Goal: Task Accomplishment & Management: Complete application form

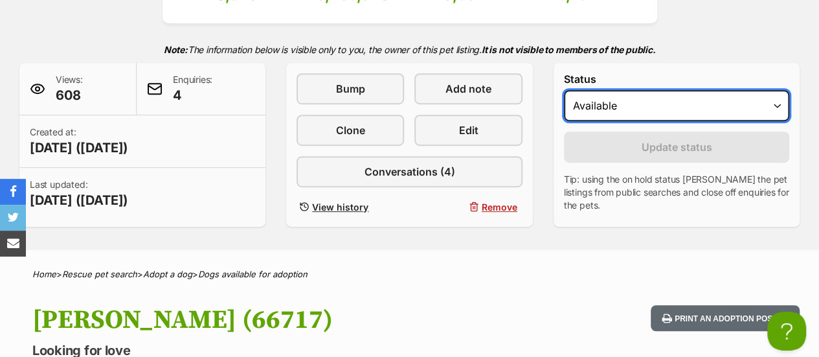
click at [610, 97] on select "Draft - not available as listing has enquires Available On hold Adopted" at bounding box center [676, 105] width 225 height 31
select select "rehomed"
click at [564, 90] on select "Draft - not available as listing has enquires Available On hold Adopted" at bounding box center [676, 105] width 225 height 31
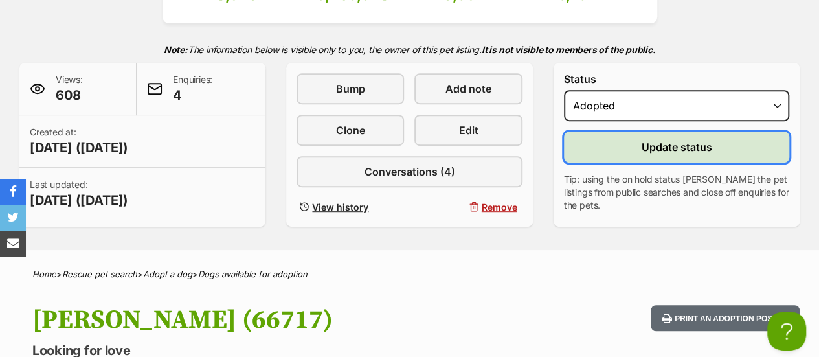
click at [618, 152] on button "Update status" at bounding box center [676, 146] width 225 height 31
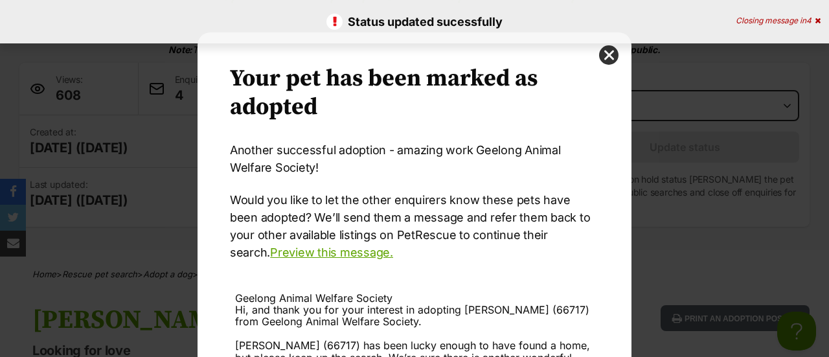
click at [618, 152] on div "Your pet has been marked as adopted Another successful adoption - amazing work …" at bounding box center [414, 293] width 434 height 523
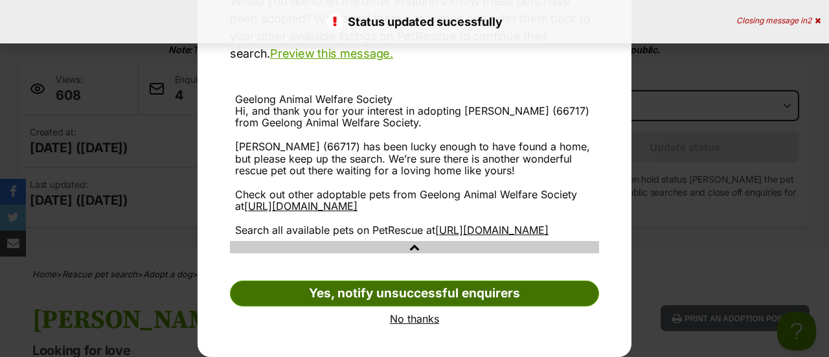
click at [418, 300] on link "Yes, notify unsuccessful enquirers" at bounding box center [414, 293] width 369 height 26
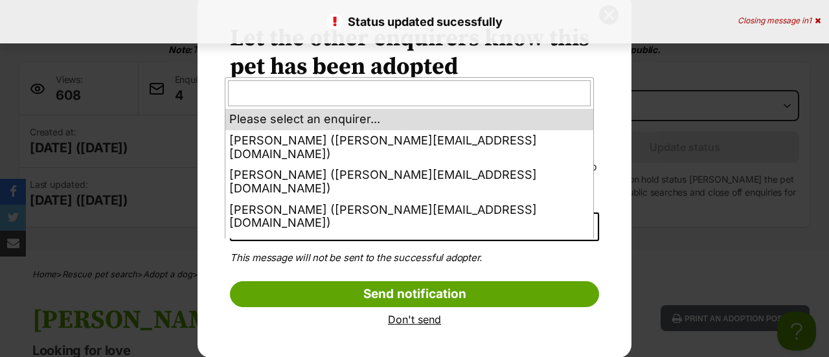
select select "other"
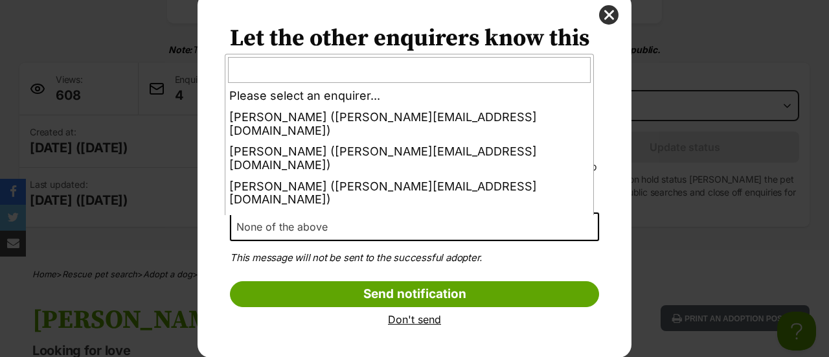
click at [368, 222] on span "None of the above" at bounding box center [414, 226] width 369 height 28
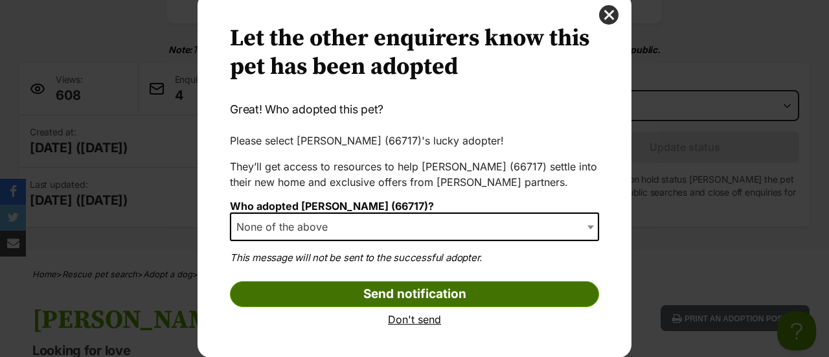
click at [361, 293] on input "Send notification" at bounding box center [414, 294] width 369 height 26
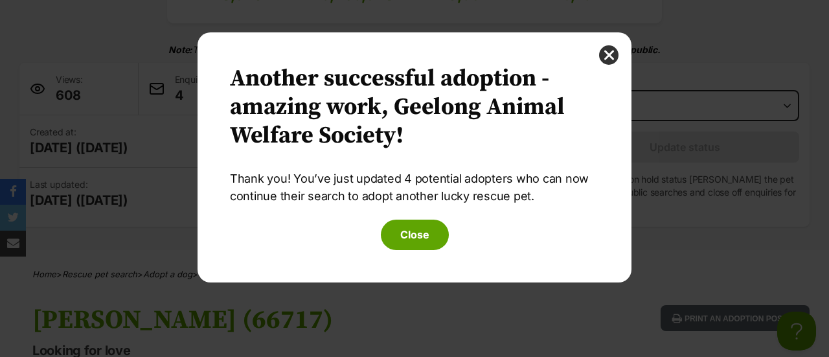
scroll to position [0, 0]
click at [423, 225] on button "Close" at bounding box center [415, 234] width 68 height 30
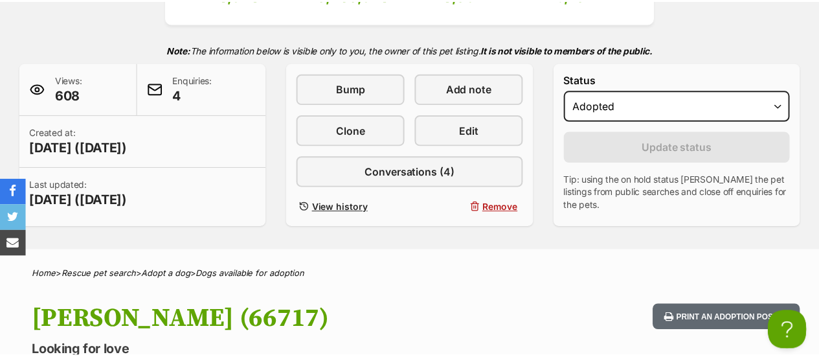
scroll to position [255, 0]
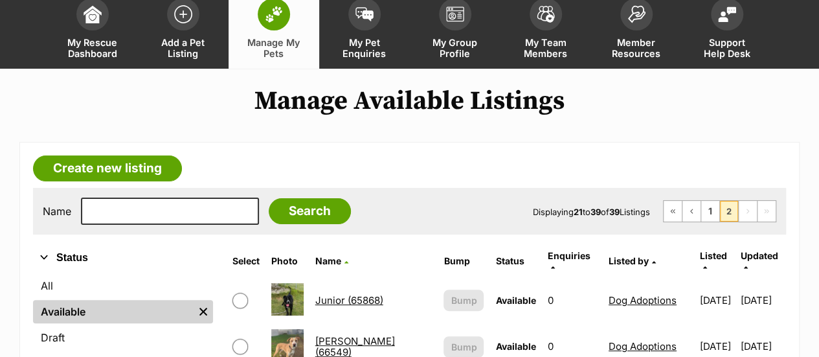
scroll to position [65, 0]
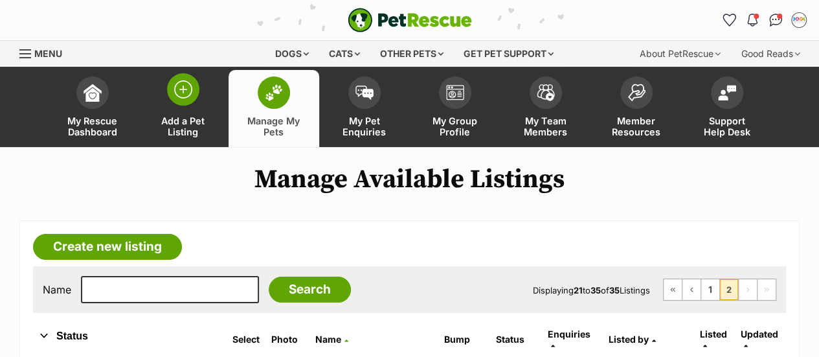
click at [204, 112] on link "Add a Pet Listing" at bounding box center [183, 108] width 91 height 77
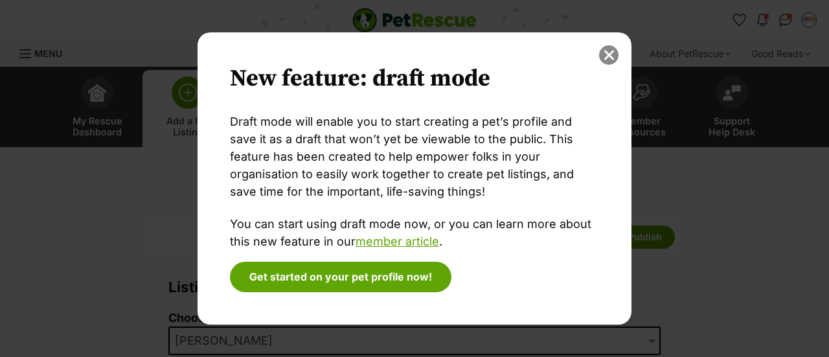
click at [606, 58] on button "close" at bounding box center [608, 54] width 19 height 19
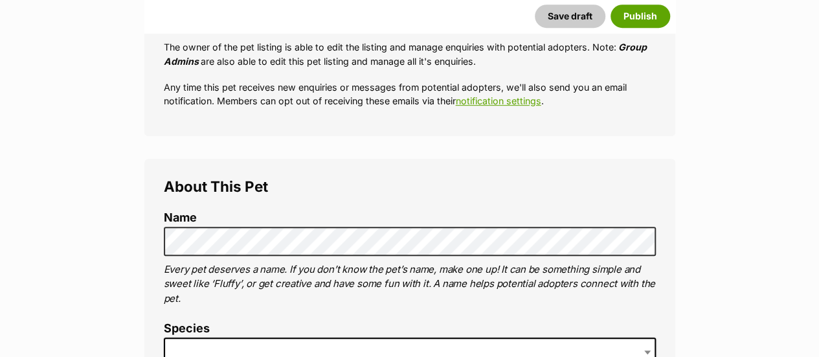
scroll to position [433, 0]
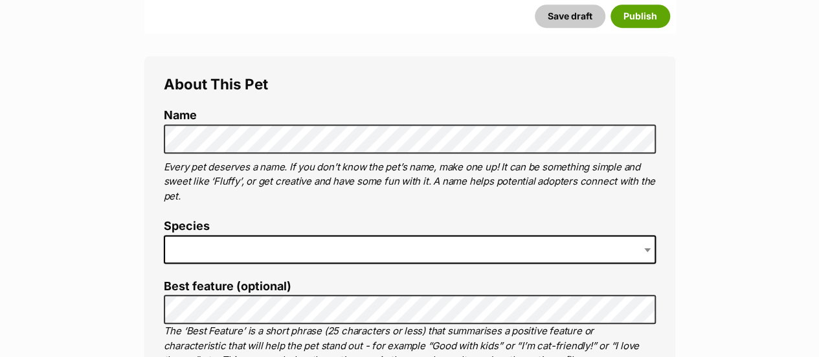
click at [346, 245] on span at bounding box center [410, 249] width 492 height 28
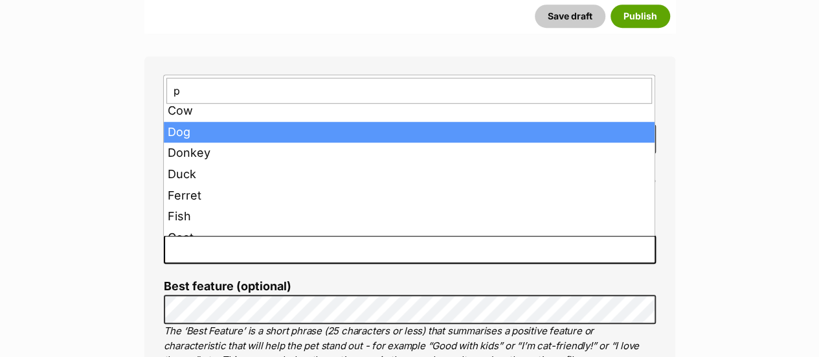
scroll to position [0, 0]
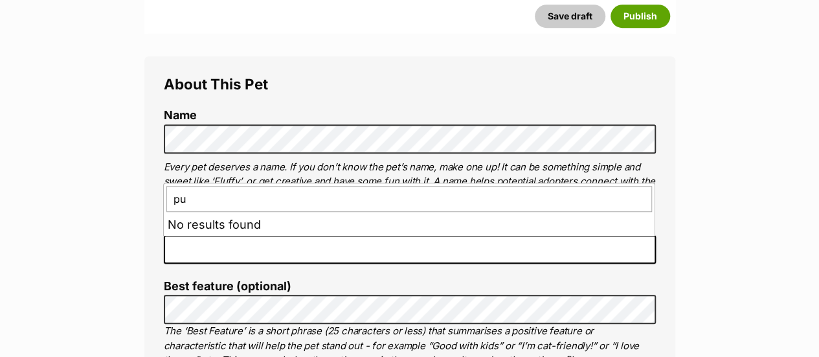
type input "p"
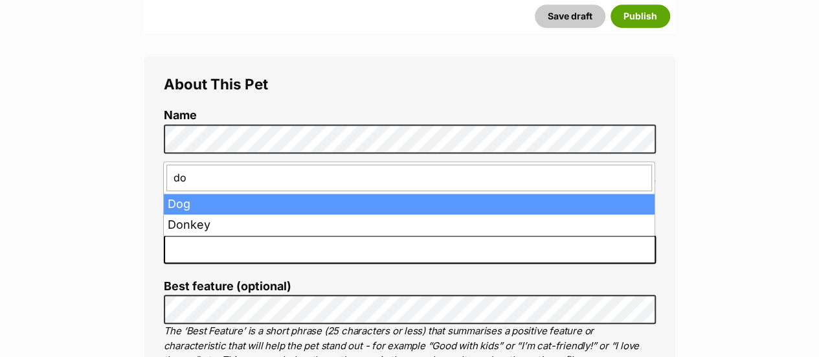
type input "do"
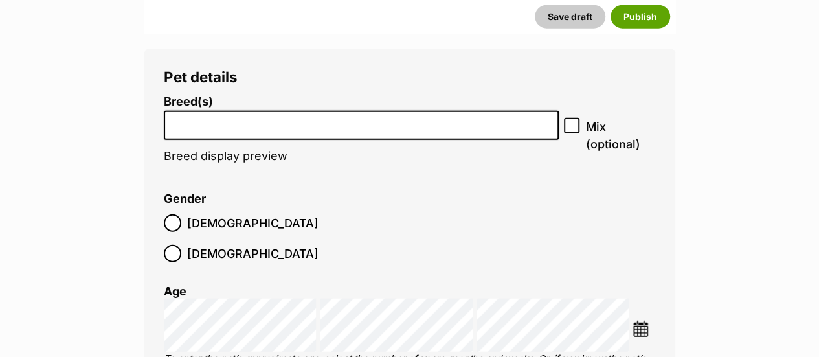
scroll to position [1548, 0]
click at [208, 128] on input "search" at bounding box center [361, 122] width 386 height 14
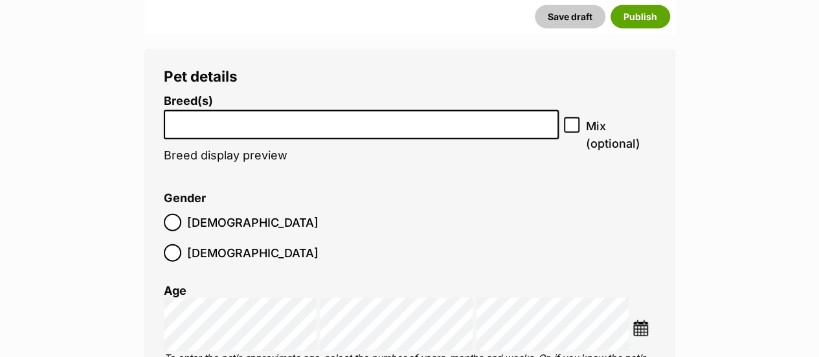
click at [206, 137] on li at bounding box center [361, 124] width 386 height 27
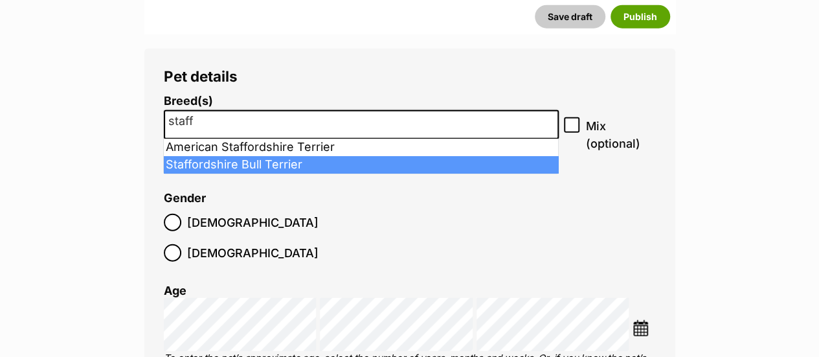
type input "staff"
select select "198"
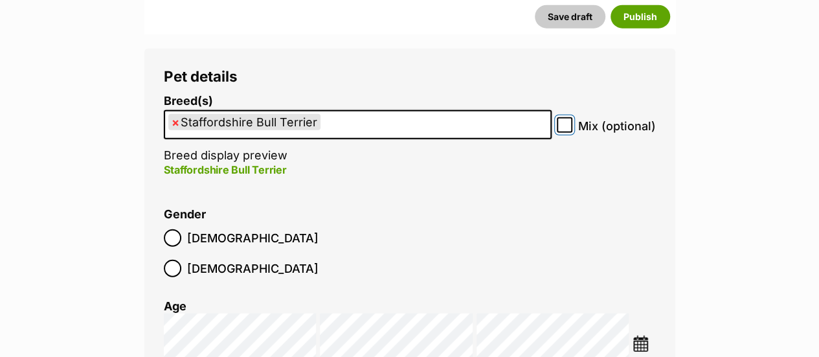
click at [571, 124] on input "Mix (optional)" at bounding box center [565, 125] width 16 height 16
checkbox input "true"
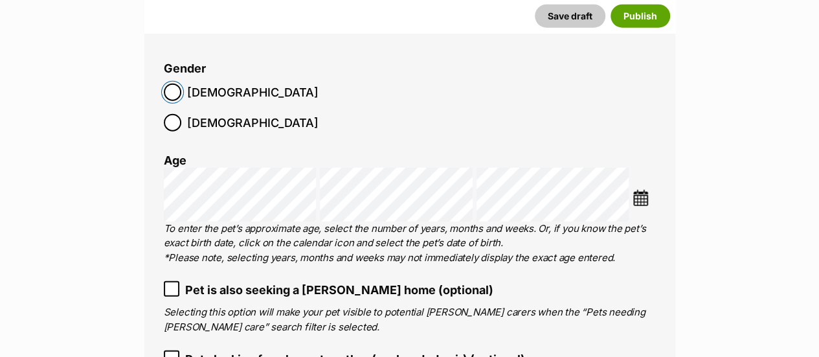
scroll to position [1694, 0]
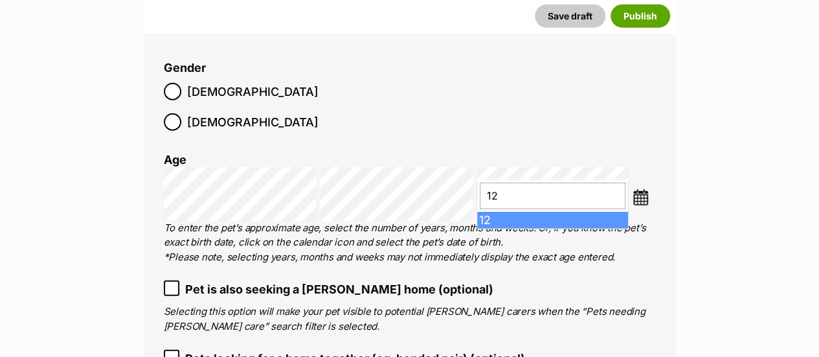
type input "12"
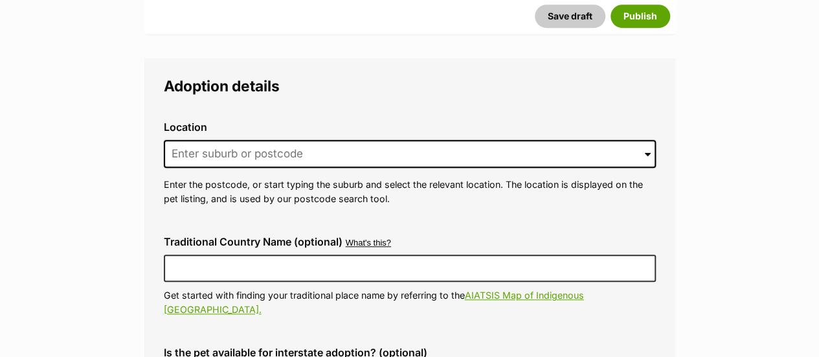
scroll to position [2966, 0]
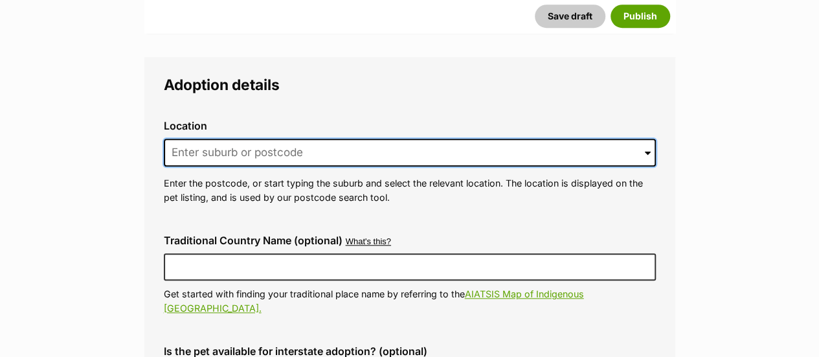
click at [257, 139] on input at bounding box center [410, 153] width 492 height 28
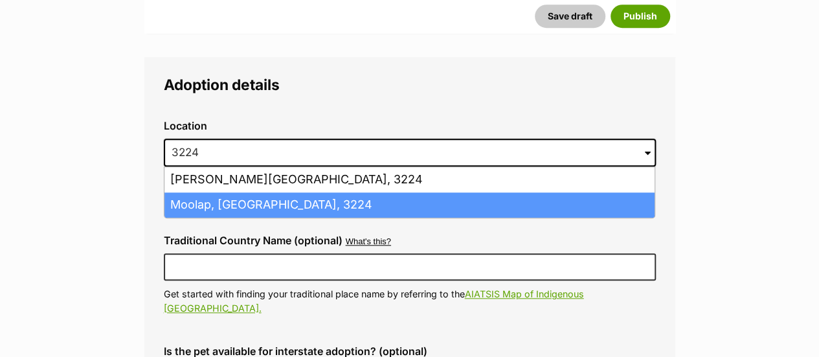
click at [240, 192] on li "Moolap, Victoria, 3224" at bounding box center [409, 204] width 490 height 25
type input "Moolap, Victoria, 3224"
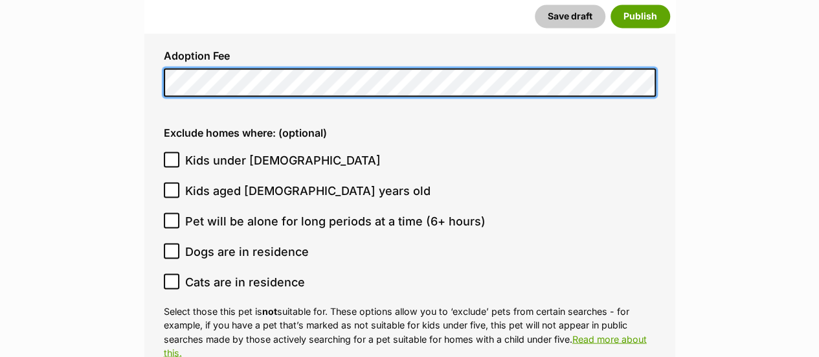
scroll to position [3393, 0]
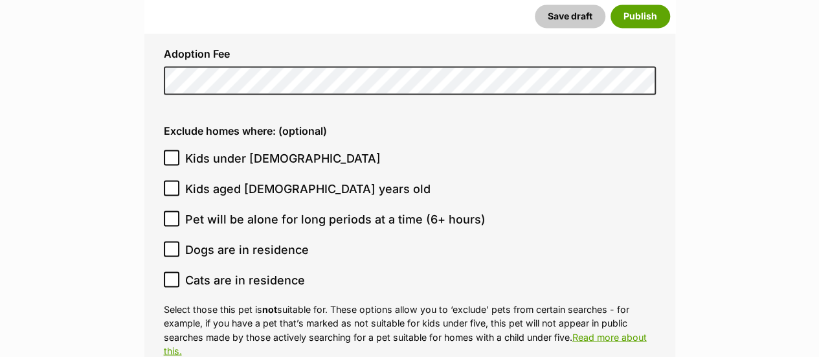
click at [232, 150] on span "Kids under 5 years old" at bounding box center [282, 158] width 195 height 17
click at [179, 150] on input "Kids under 5 years old" at bounding box center [172, 158] width 16 height 16
click at [241, 150] on span "Kids under 5 years old" at bounding box center [282, 158] width 195 height 17
click at [179, 150] on input "Kids under 5 years old" at bounding box center [172, 158] width 16 height 16
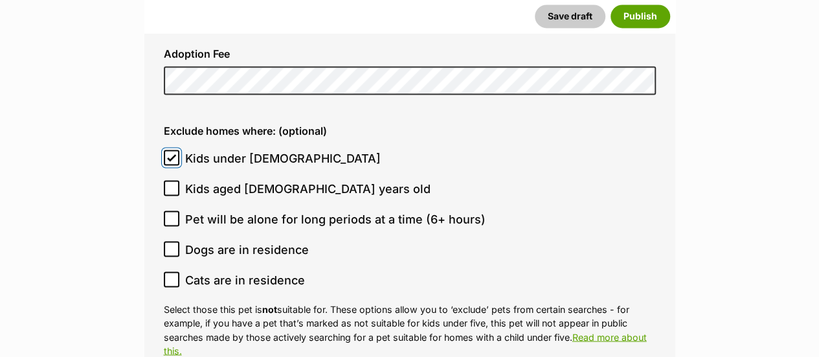
checkbox input "false"
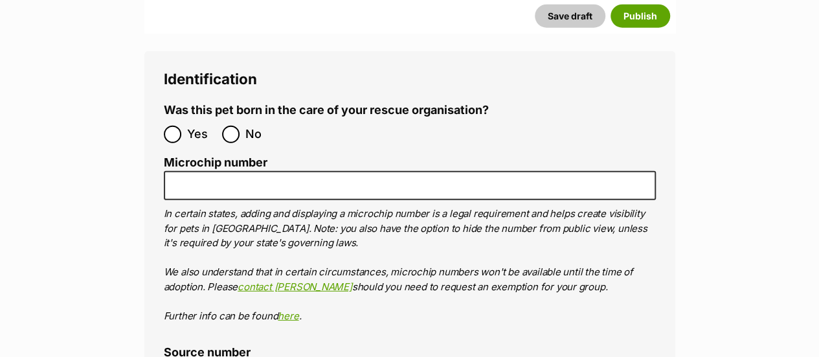
scroll to position [4180, 0]
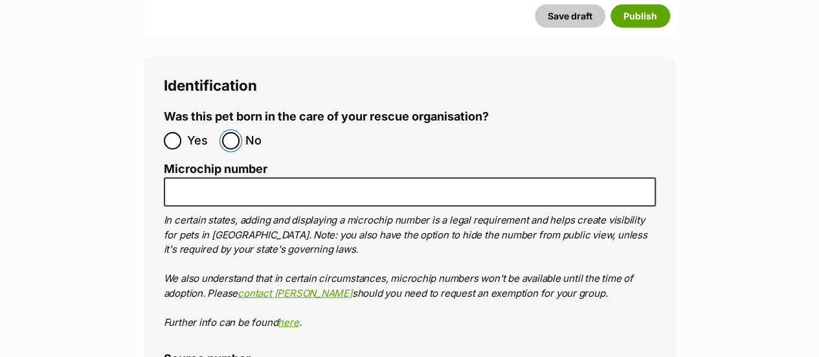
click at [235, 132] on input "No" at bounding box center [230, 140] width 17 height 17
radio input "true"
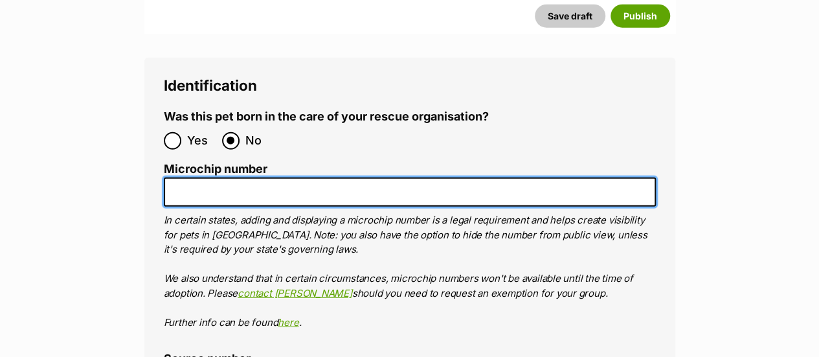
click at [391, 177] on input "Microchip number" at bounding box center [410, 191] width 492 height 29
paste input "956000018850545"
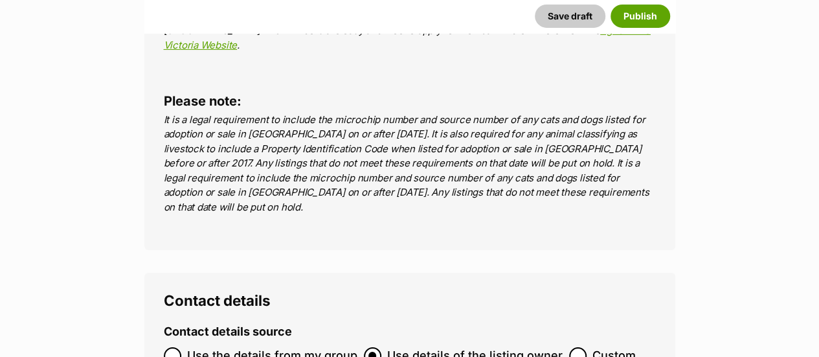
scroll to position [4619, 0]
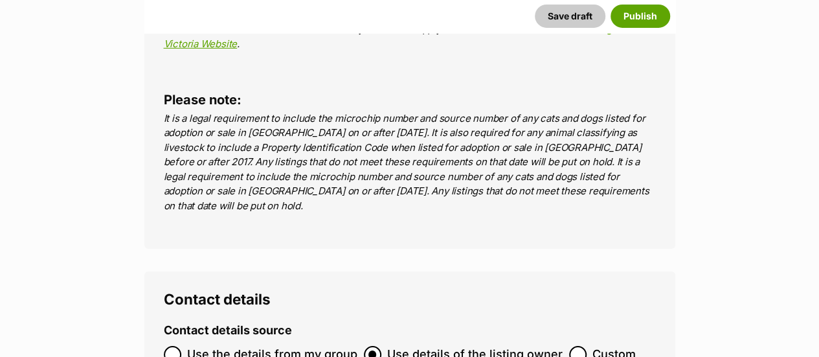
type input "956000018850545"
click at [274, 346] on span "Use the details from my group" at bounding box center [272, 354] width 170 height 17
click at [181, 346] on input "Use the details from my group" at bounding box center [172, 354] width 17 height 17
radio input "true"
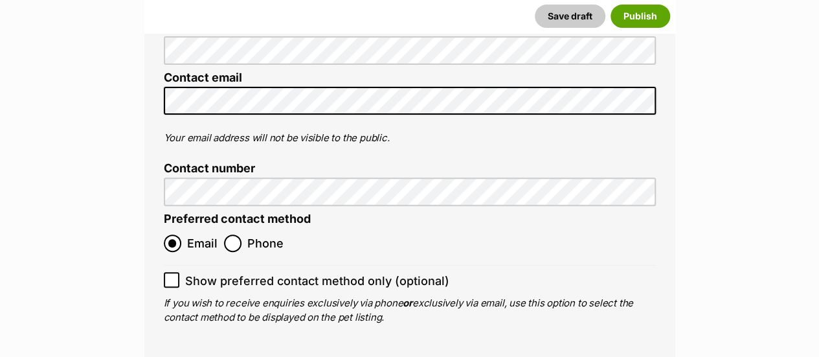
scroll to position [5061, 0]
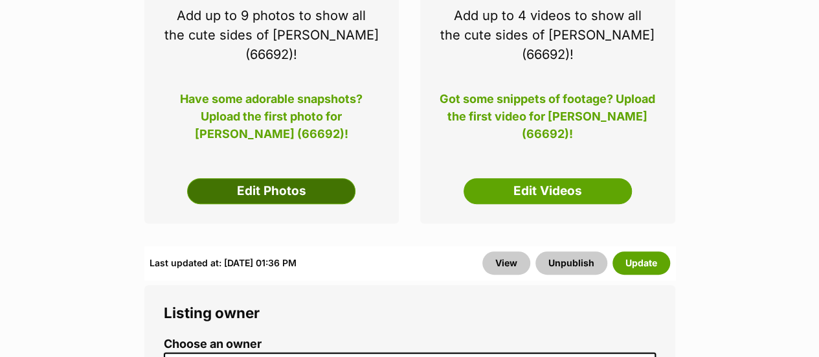
click at [306, 178] on link "Edit Photos" at bounding box center [271, 191] width 168 height 26
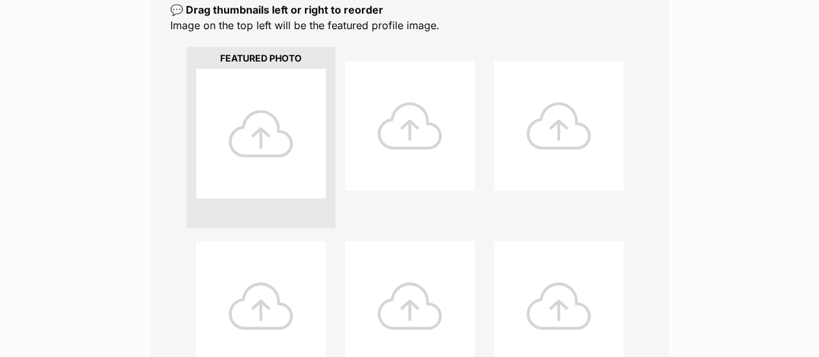
scroll to position [292, 0]
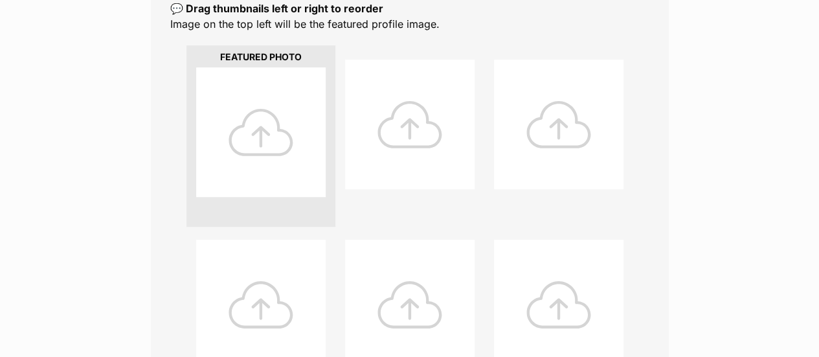
click at [78, 163] on div "Editing Buddy (66692)'s photos Add pet photos Add up to 9 photos or videos to s…" at bounding box center [409, 294] width 819 height 827
click at [278, 146] on div at bounding box center [260, 131] width 129 height 129
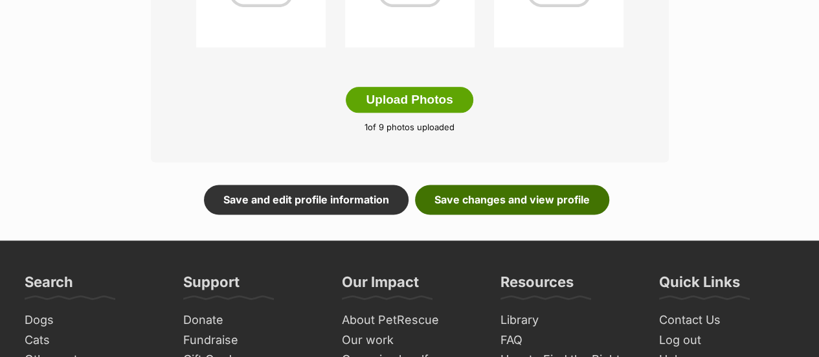
scroll to position [786, 0]
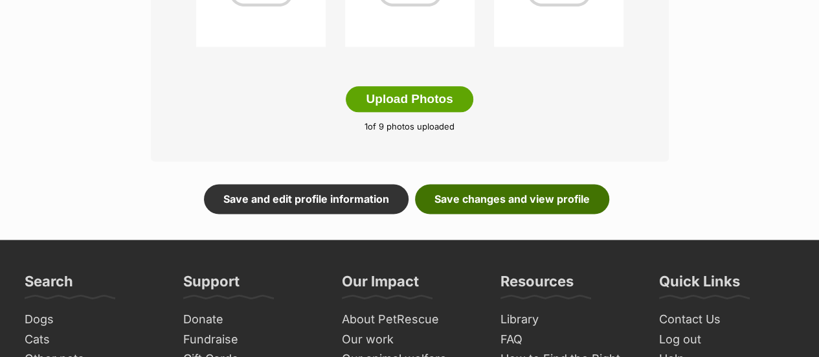
click at [561, 203] on link "Save changes and view profile" at bounding box center [512, 199] width 194 height 30
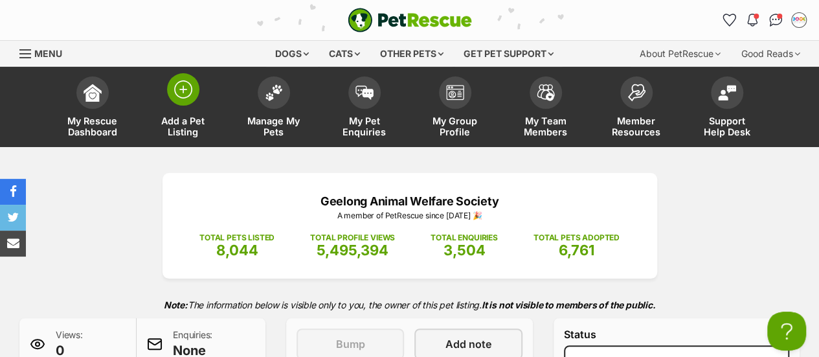
click at [201, 96] on link "Add a Pet Listing" at bounding box center [183, 108] width 91 height 77
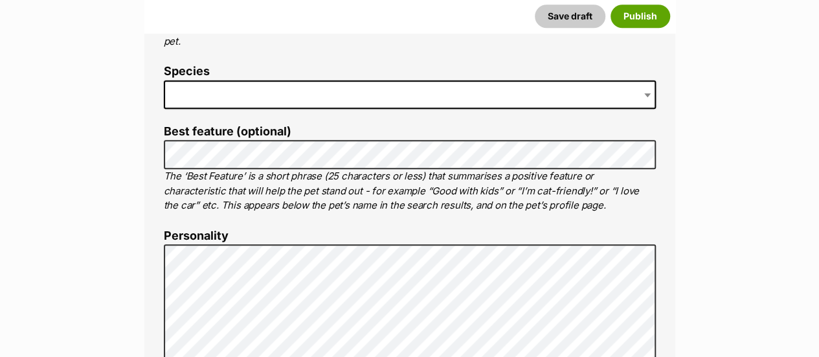
scroll to position [613, 0]
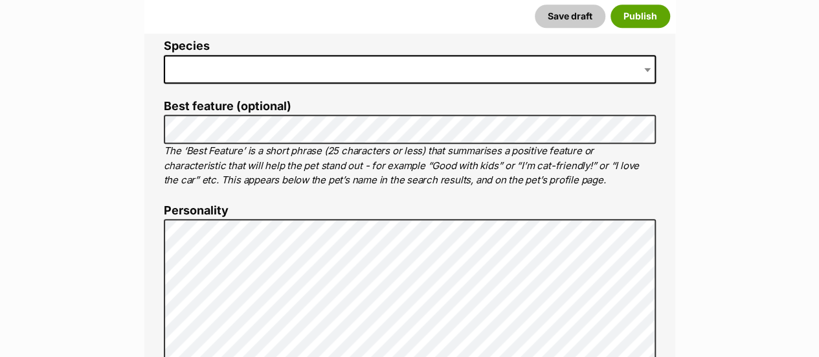
click at [200, 62] on span at bounding box center [410, 69] width 492 height 28
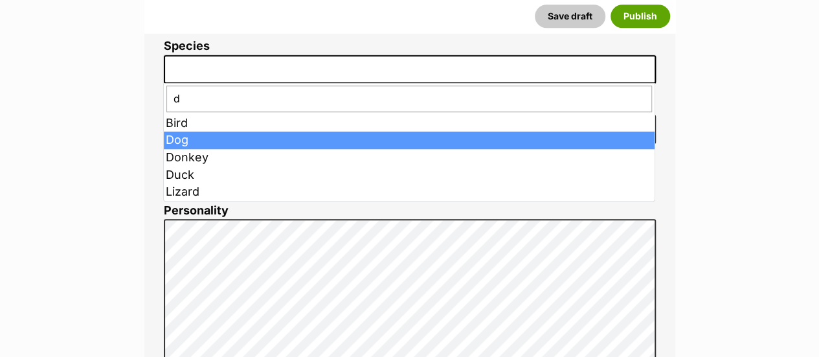
type input "d"
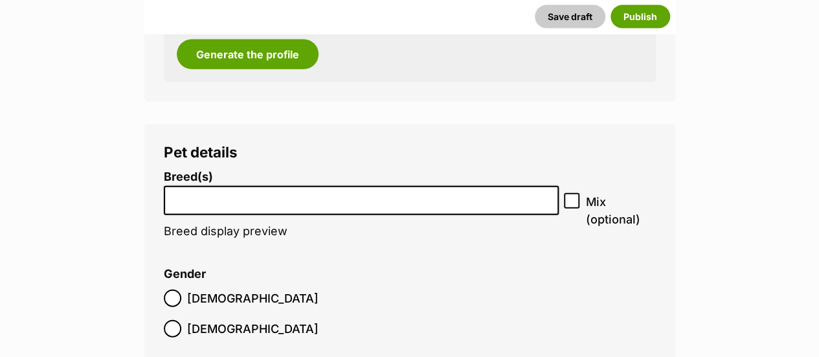
scroll to position [1476, 0]
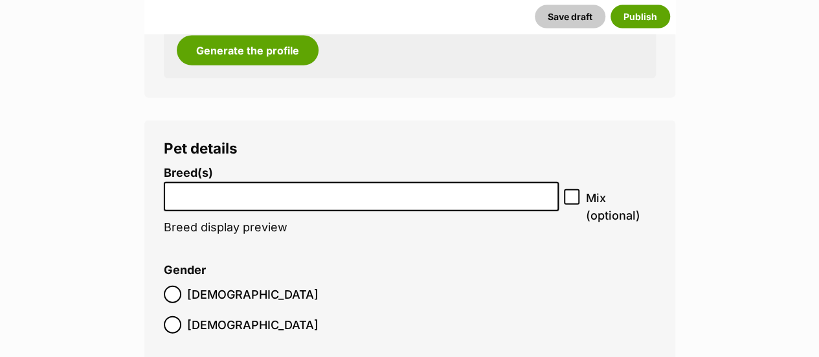
click at [496, 188] on input "search" at bounding box center [361, 193] width 386 height 14
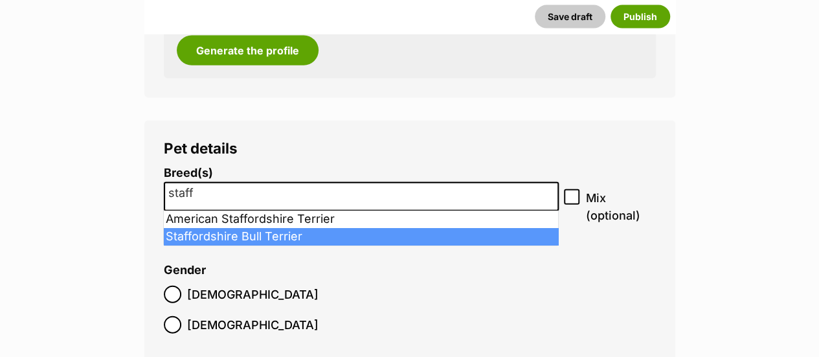
type input "staff"
select select "198"
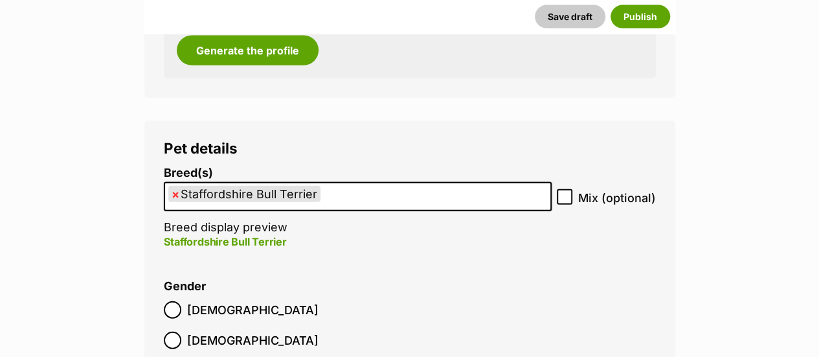
click at [564, 199] on icon at bounding box center [565, 197] width 8 height 6
click at [564, 199] on input "Mix (optional)" at bounding box center [565, 197] width 16 height 16
checkbox input "true"
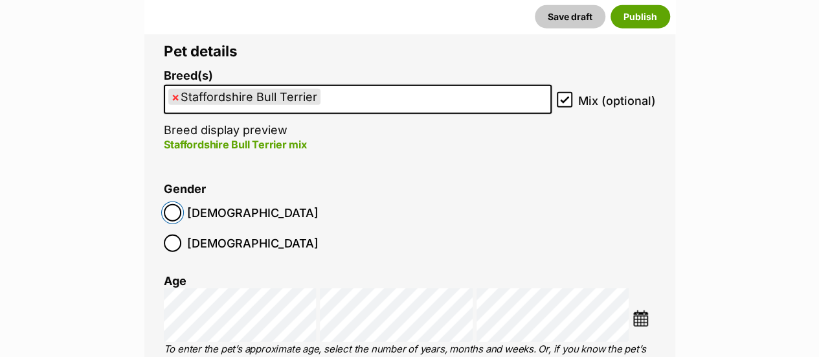
scroll to position [1669, 0]
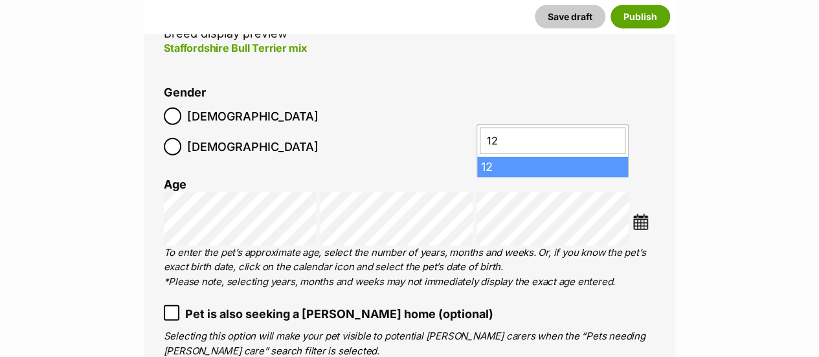
type input "12"
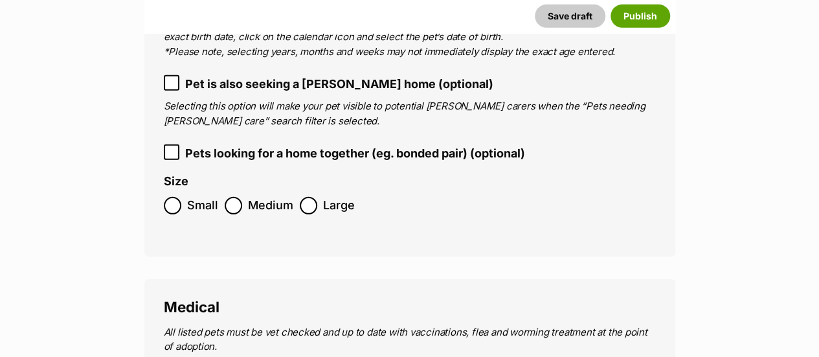
scroll to position [1923, 0]
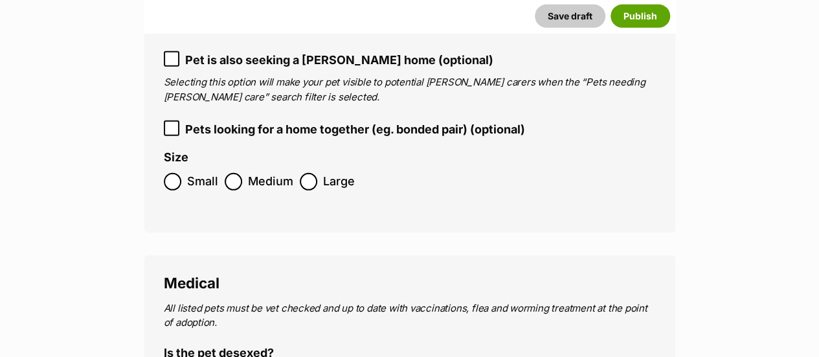
click at [254, 173] on span "Medium" at bounding box center [270, 181] width 45 height 17
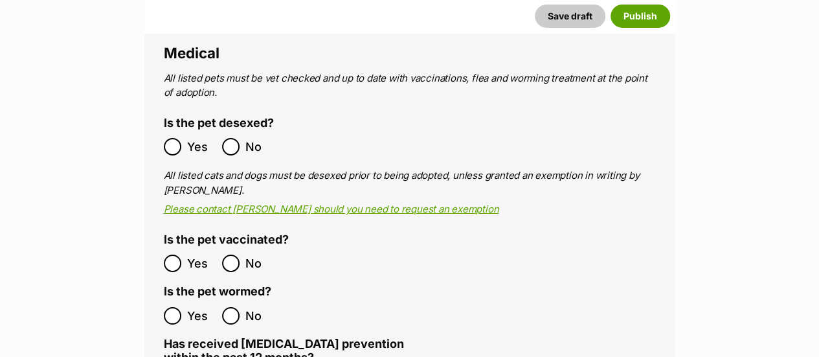
scroll to position [2154, 0]
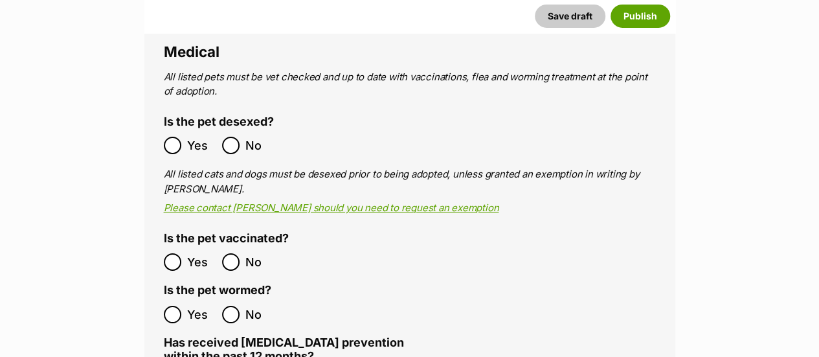
click at [177, 130] on ol "Yes No" at bounding box center [287, 145] width 246 height 30
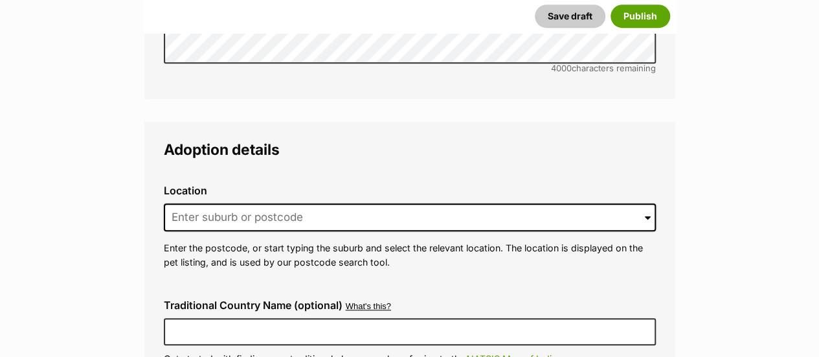
scroll to position [2902, 0]
click at [275, 203] on input at bounding box center [410, 217] width 492 height 28
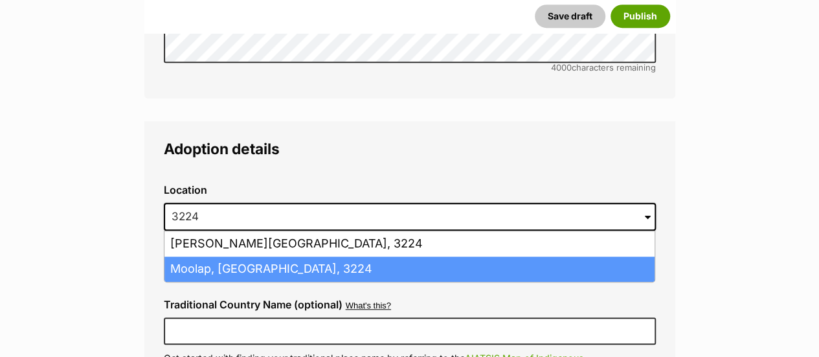
click at [254, 256] on li "Moolap, [GEOGRAPHIC_DATA], 3224" at bounding box center [409, 268] width 490 height 25
type input "Moolap, [GEOGRAPHIC_DATA], 3224"
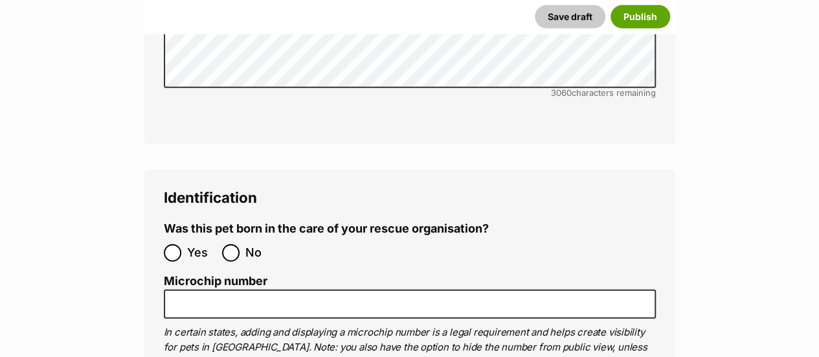
scroll to position [4070, 0]
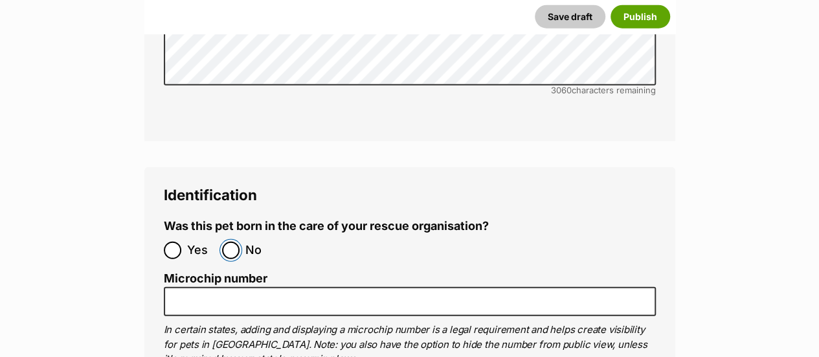
click at [230, 241] on input "No" at bounding box center [230, 249] width 17 height 17
radio input "true"
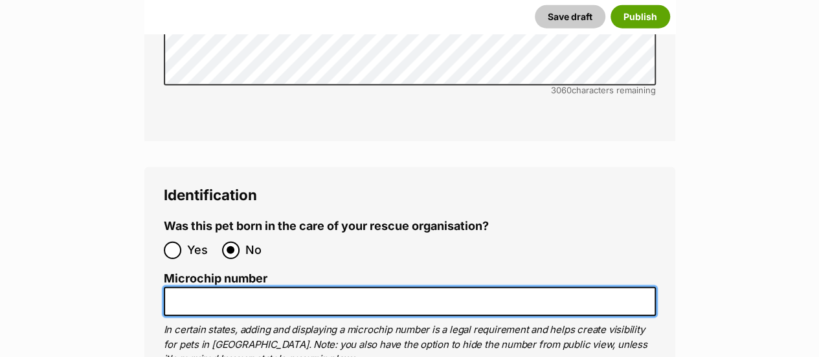
click at [386, 287] on input "Microchip number" at bounding box center [410, 301] width 492 height 29
paste input "956000018886320"
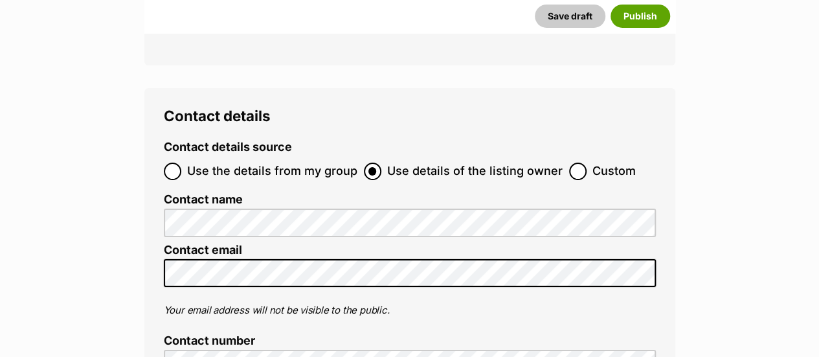
scroll to position [4803, 0]
type input "956000018886320"
click at [270, 162] on span "Use the details from my group" at bounding box center [272, 170] width 170 height 17
click at [181, 162] on input "Use the details from my group" at bounding box center [172, 170] width 17 height 17
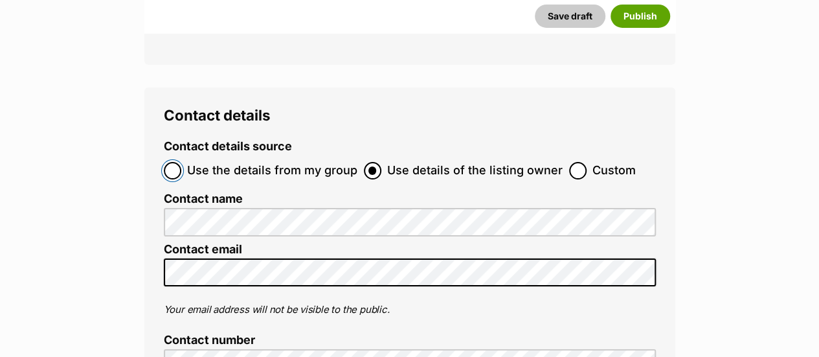
radio input "true"
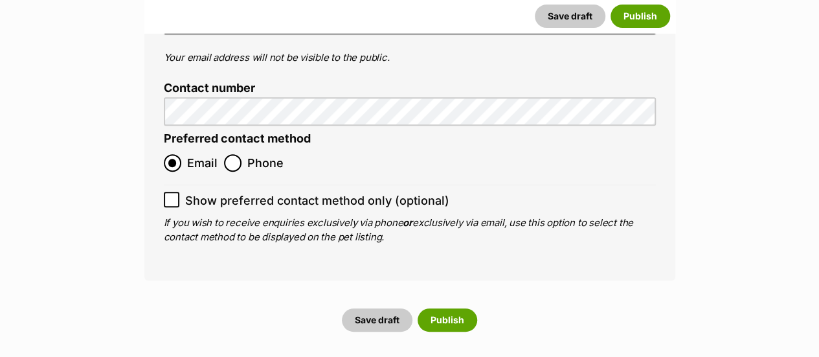
scroll to position [5149, 0]
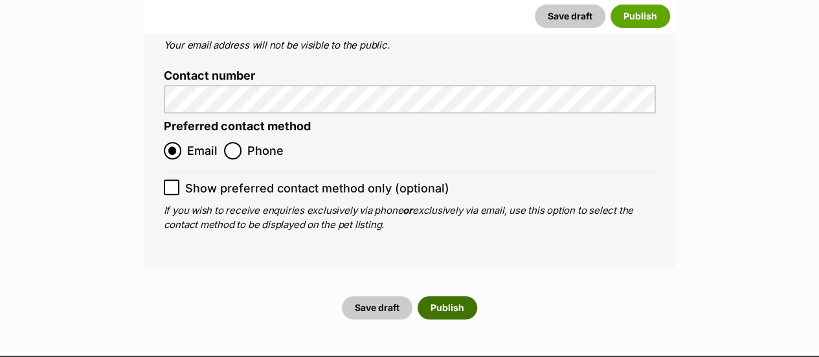
click at [438, 296] on button "Publish" at bounding box center [448, 307] width 60 height 23
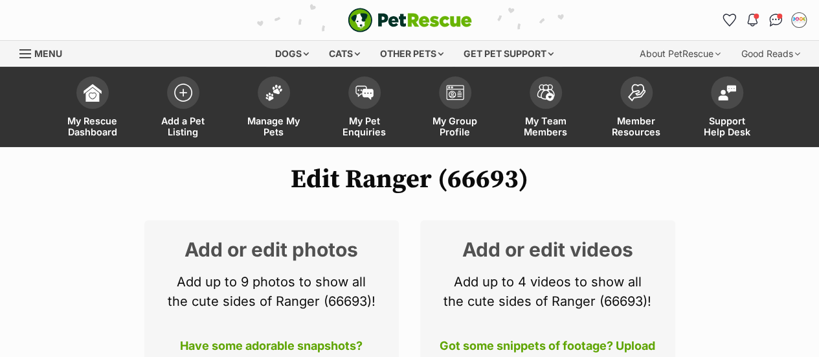
scroll to position [172, 0]
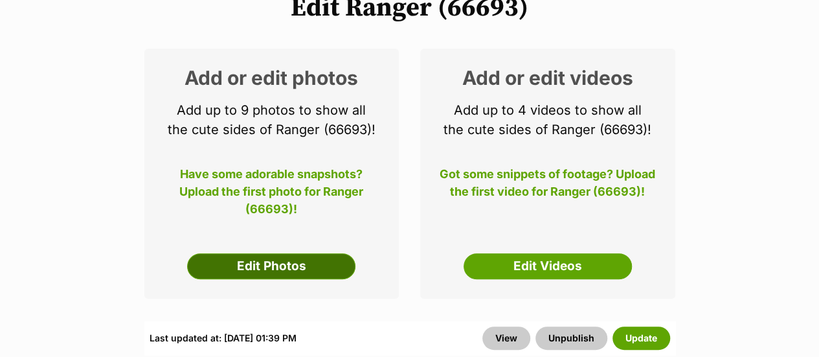
click at [335, 267] on link "Edit Photos" at bounding box center [271, 266] width 168 height 26
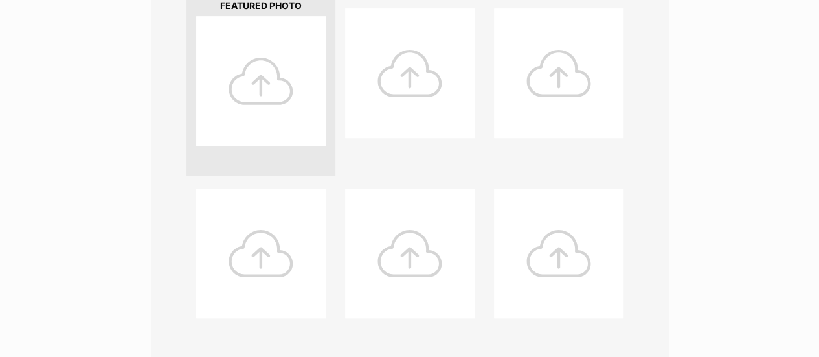
scroll to position [344, 0]
click at [227, 27] on div at bounding box center [260, 80] width 129 height 129
click at [255, 77] on div at bounding box center [260, 80] width 129 height 129
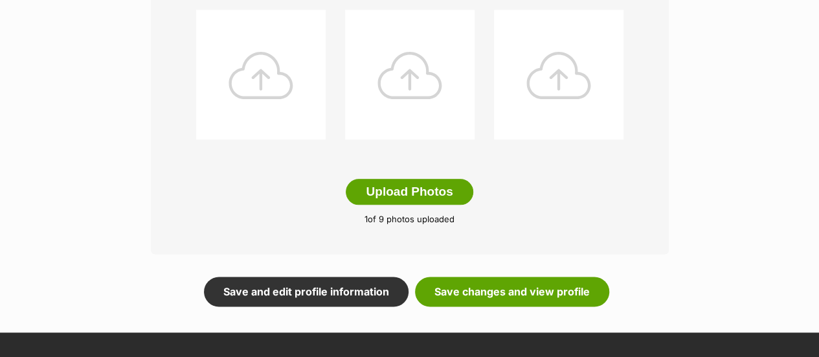
scroll to position [700, 0]
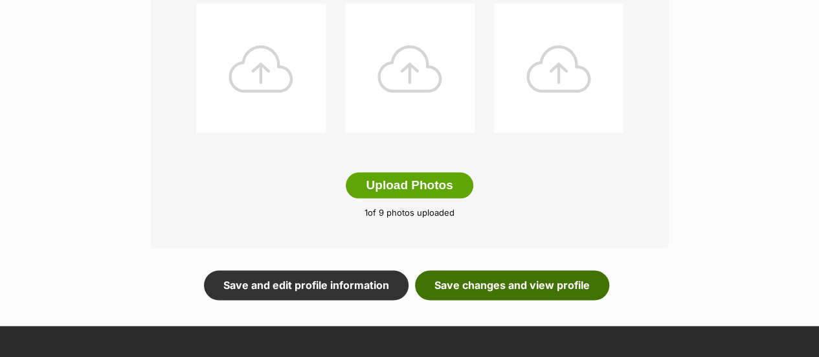
click at [576, 277] on link "Save changes and view profile" at bounding box center [512, 285] width 194 height 30
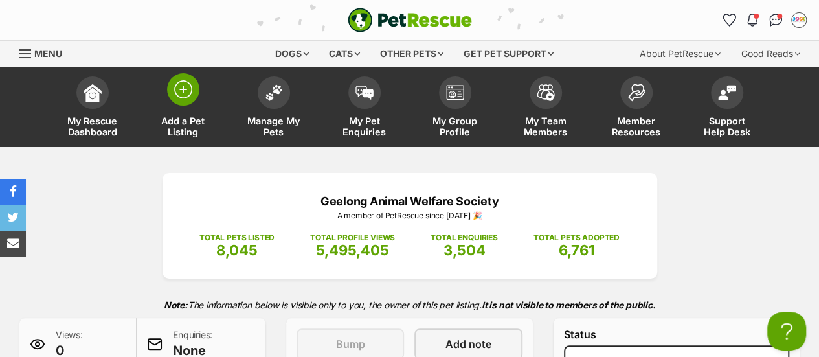
click at [170, 116] on span "Add a Pet Listing" at bounding box center [183, 126] width 58 height 22
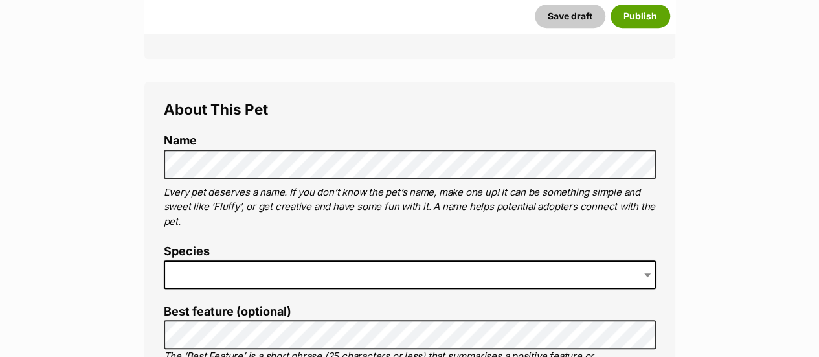
scroll to position [408, 0]
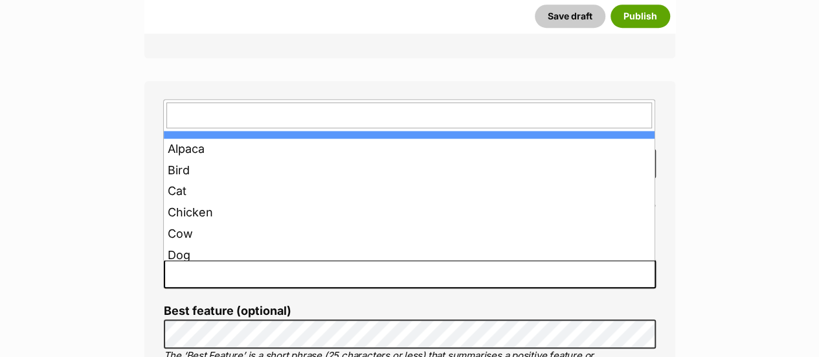
click at [247, 278] on span at bounding box center [410, 274] width 492 height 28
type input "c"
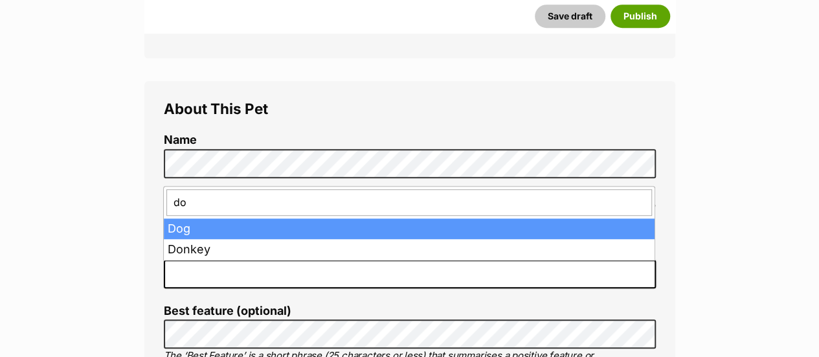
type input "do"
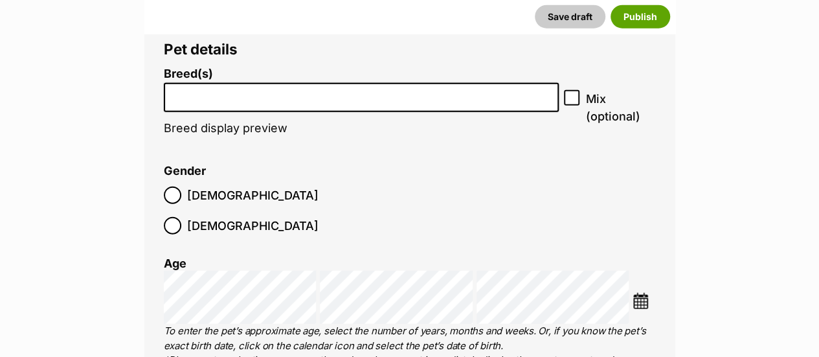
scroll to position [1574, 0]
click at [346, 106] on li at bounding box center [361, 98] width 386 height 27
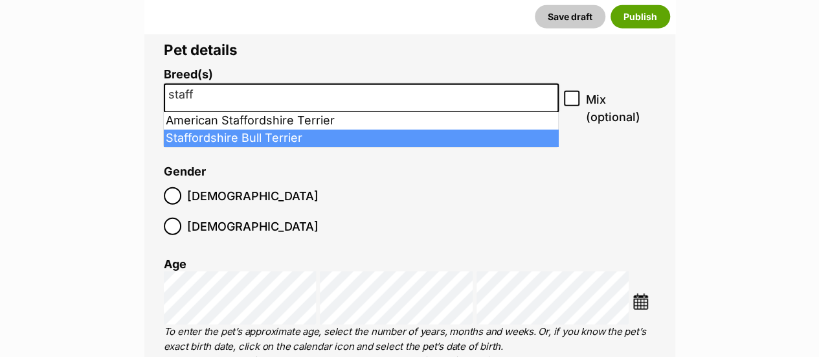
type input "staff"
select select "198"
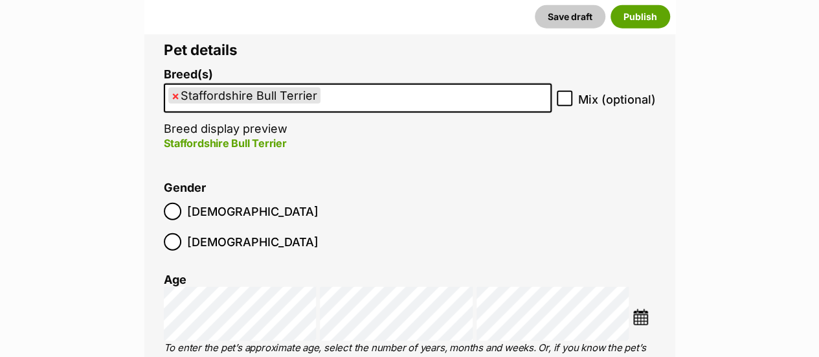
click at [564, 99] on icon at bounding box center [565, 99] width 8 height 6
click at [564, 99] on input "Mix (optional)" at bounding box center [565, 99] width 16 height 16
checkbox input "true"
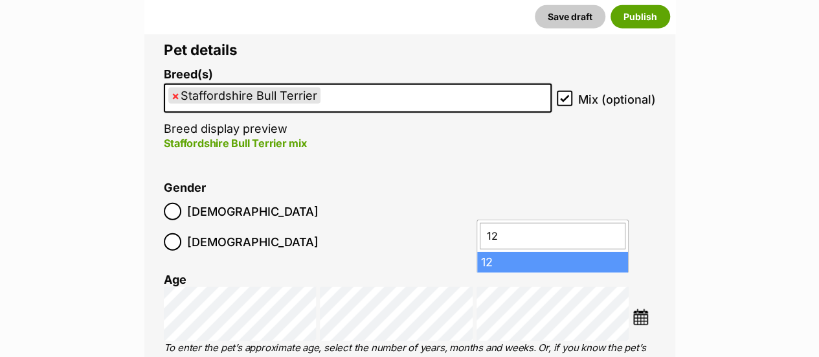
type input "12"
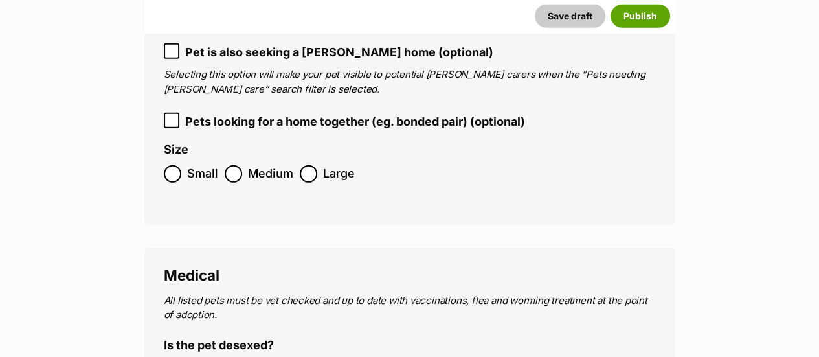
scroll to position [1935, 0]
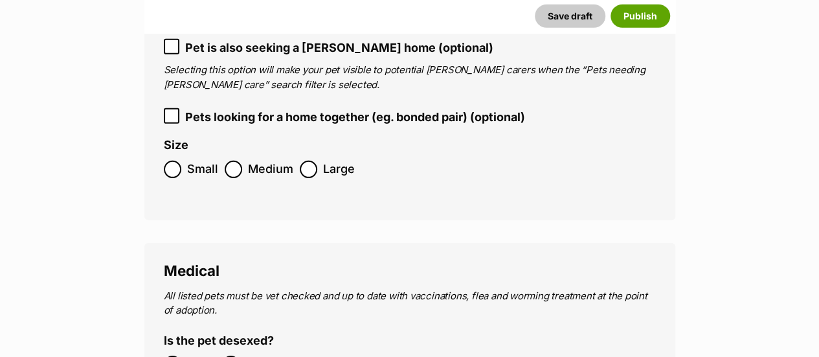
click at [245, 161] on label "Medium" at bounding box center [259, 169] width 69 height 17
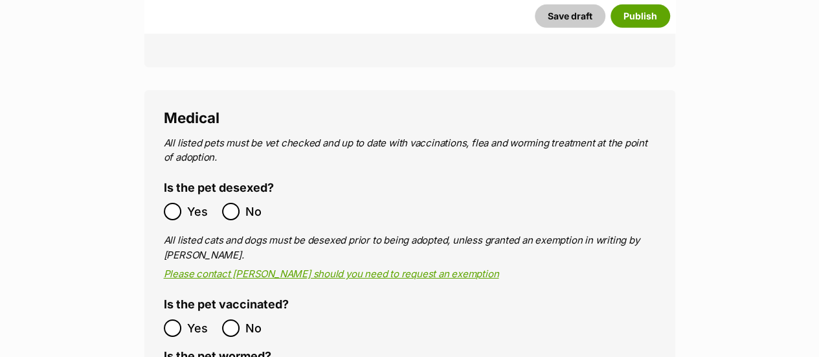
click at [183, 203] on label "Yes" at bounding box center [190, 211] width 52 height 17
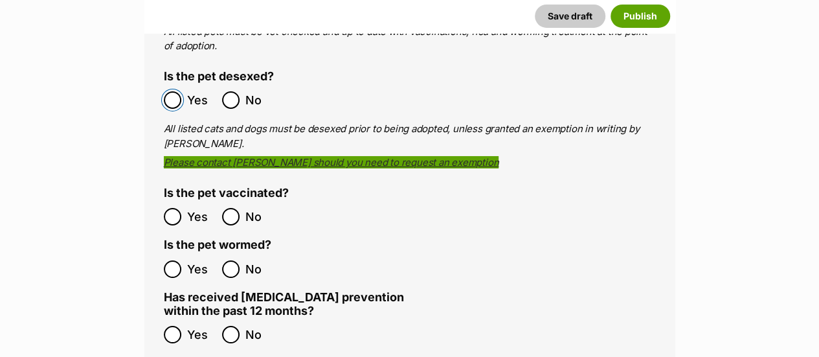
scroll to position [2202, 0]
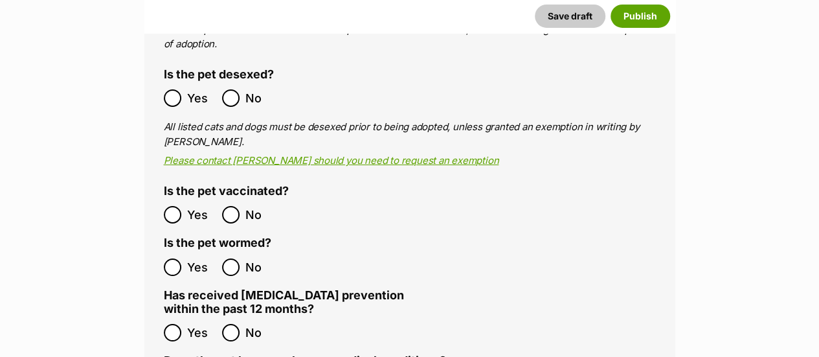
click at [181, 206] on label "Yes" at bounding box center [190, 214] width 52 height 17
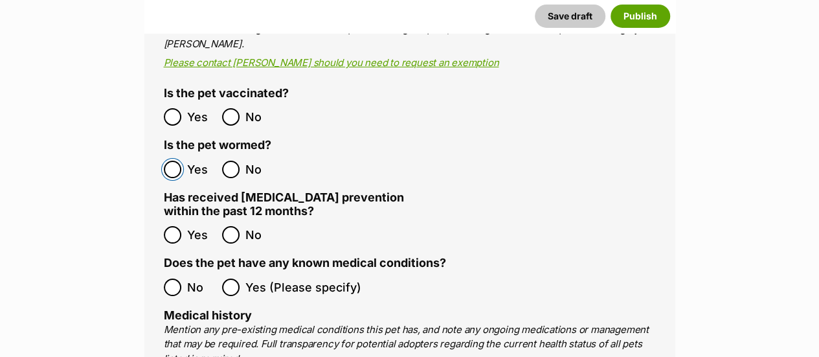
scroll to position [2300, 0]
click at [177, 271] on ol "No Yes (Please specify)" at bounding box center [410, 286] width 492 height 30
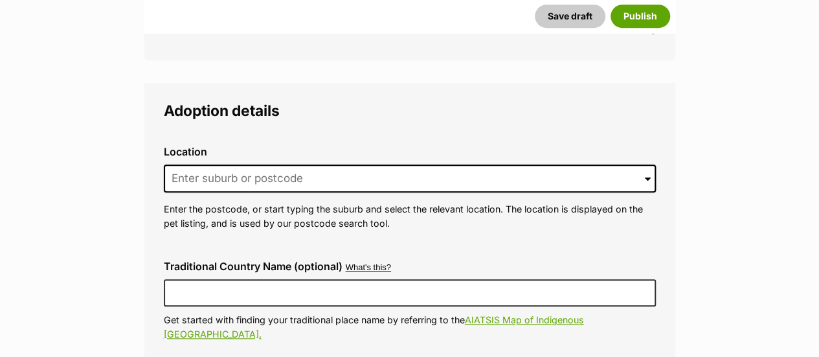
scroll to position [2941, 0]
click at [342, 164] on input at bounding box center [410, 178] width 492 height 28
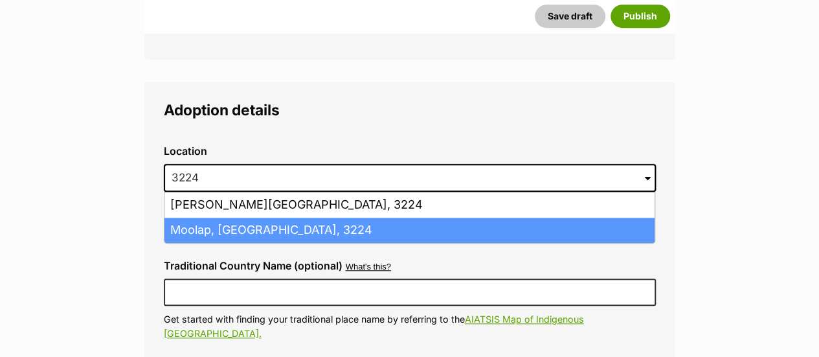
click at [312, 217] on li "Moolap, Victoria, 3224" at bounding box center [409, 229] width 490 height 25
type input "Moolap, Victoria, 3224"
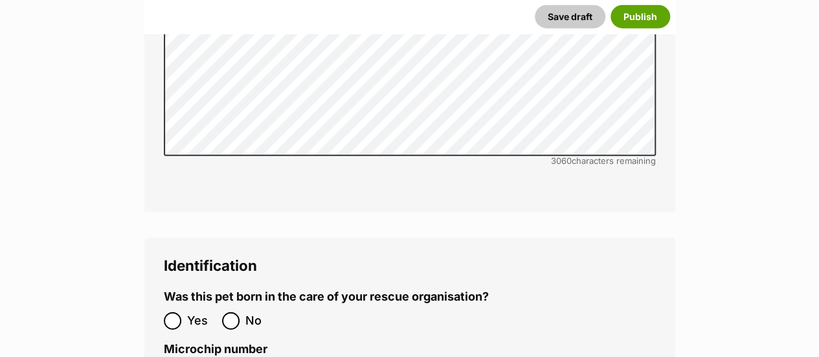
scroll to position [4040, 0]
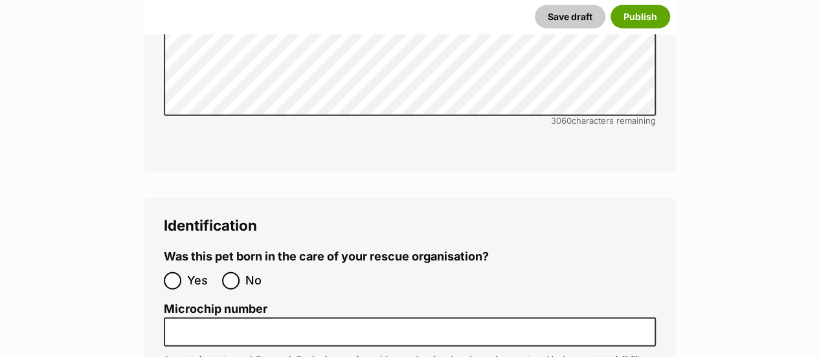
click at [244, 272] on label "No" at bounding box center [248, 280] width 52 height 17
click at [240, 272] on input "No" at bounding box center [230, 280] width 17 height 17
radio input "true"
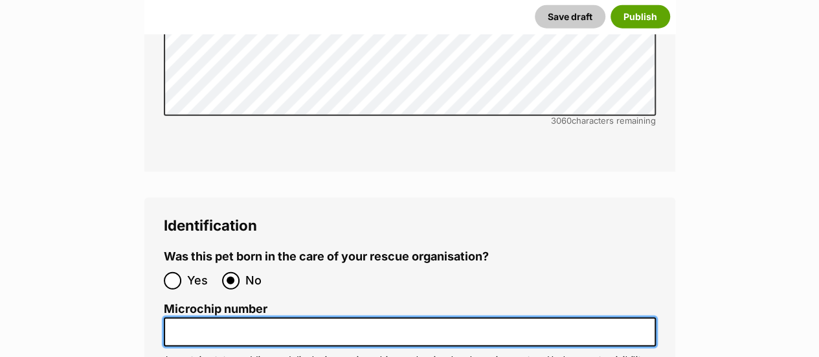
click at [201, 317] on input "Microchip number" at bounding box center [410, 331] width 492 height 29
paste input "956000017243947"
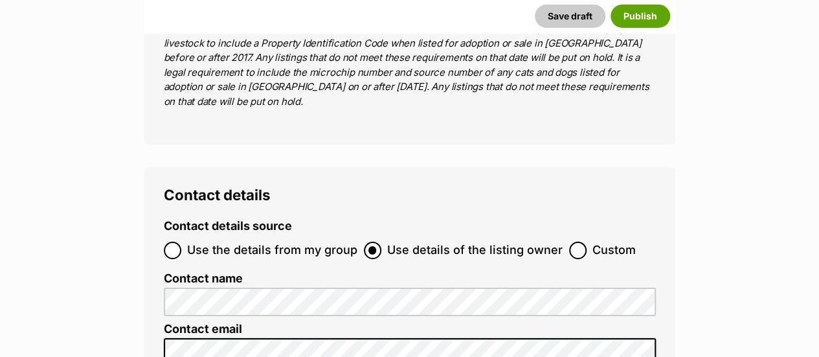
scroll to position [4748, 0]
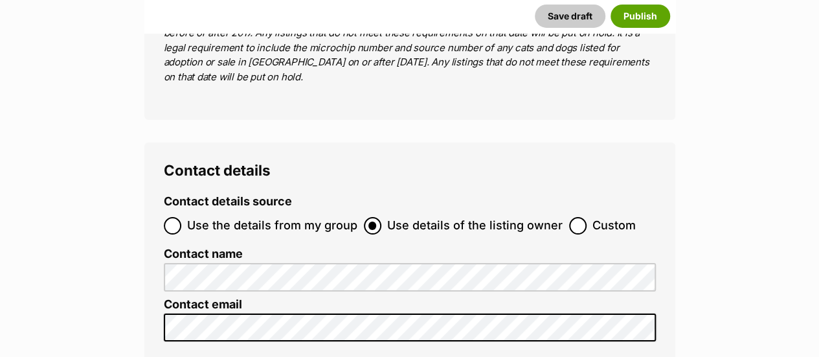
type input "956000017243947"
click at [287, 217] on span "Use the details from my group" at bounding box center [272, 225] width 170 height 17
click at [181, 217] on input "Use the details from my group" at bounding box center [172, 225] width 17 height 17
radio input "true"
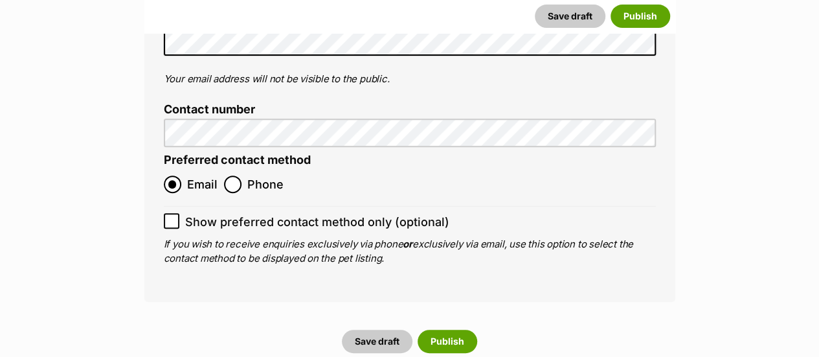
scroll to position [5112, 0]
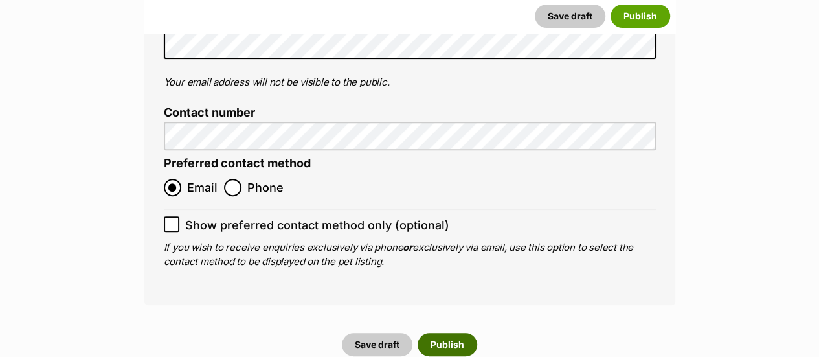
click at [445, 333] on button "Publish" at bounding box center [448, 344] width 60 height 23
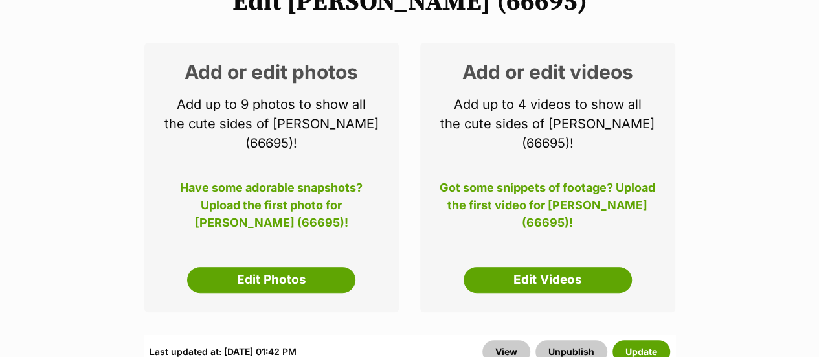
scroll to position [179, 0]
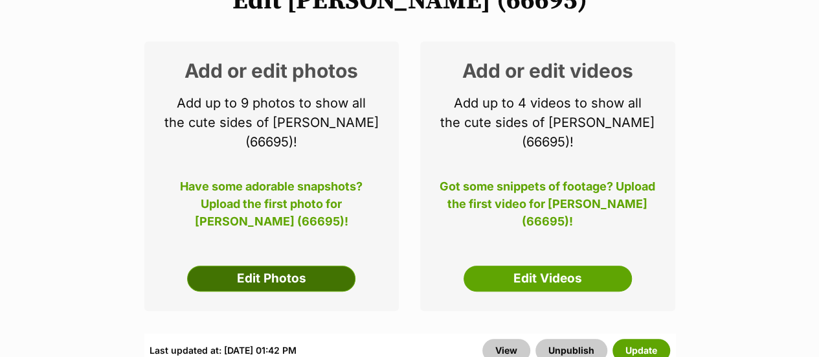
click at [338, 265] on link "Edit Photos" at bounding box center [271, 278] width 168 height 26
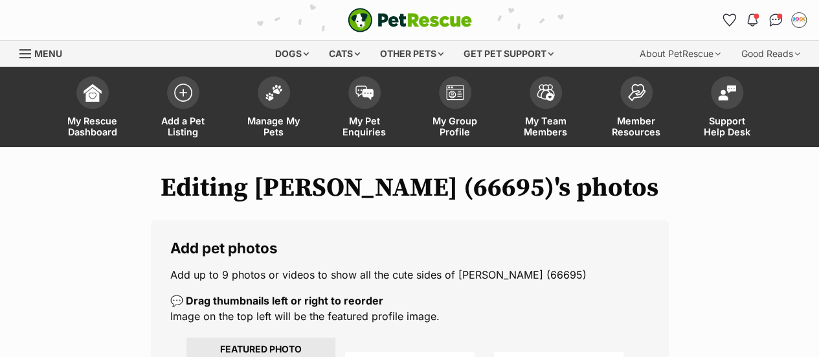
scroll to position [269, 0]
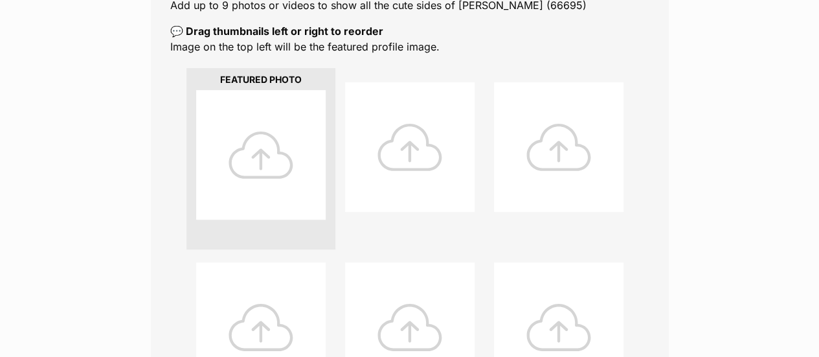
click at [226, 137] on div at bounding box center [260, 154] width 129 height 129
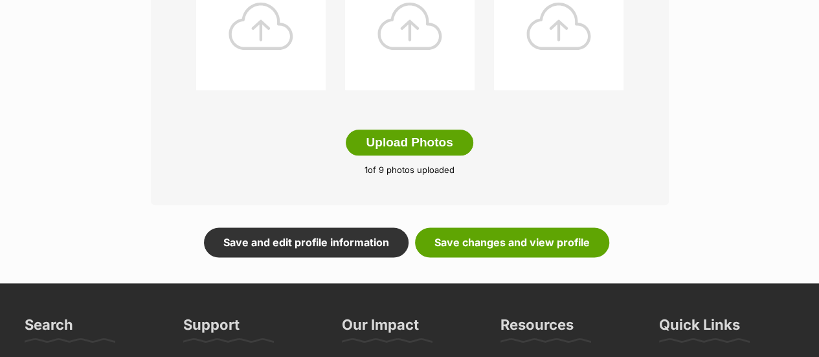
scroll to position [755, 0]
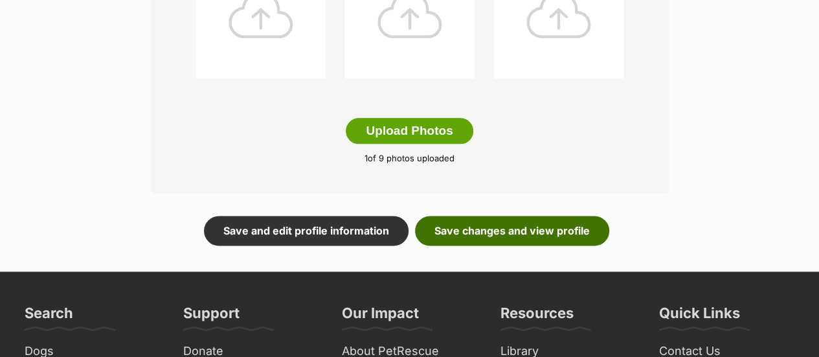
click at [577, 238] on link "Save changes and view profile" at bounding box center [512, 231] width 194 height 30
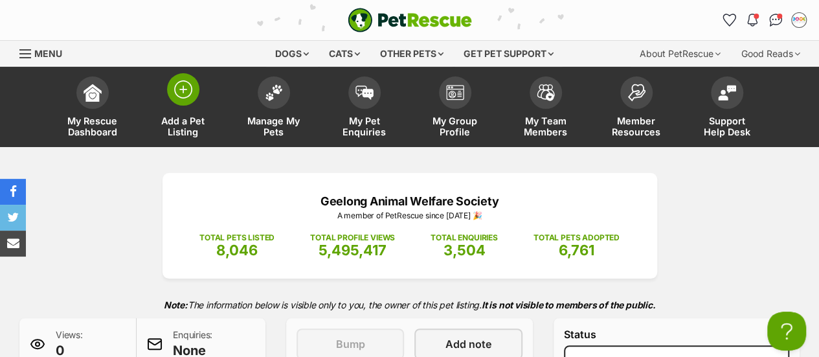
click at [181, 109] on link "Add a Pet Listing" at bounding box center [183, 108] width 91 height 77
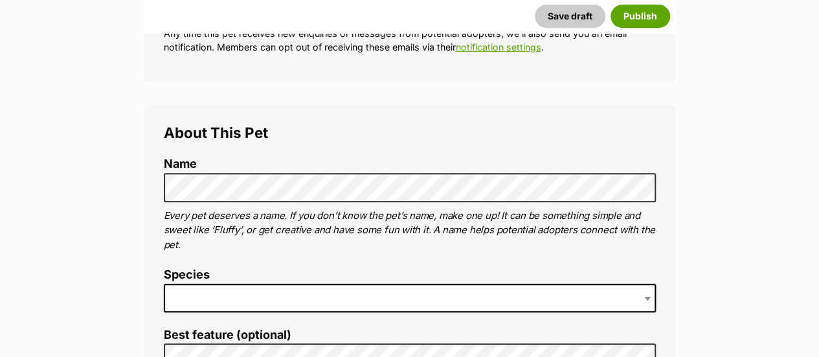
scroll to position [388, 0]
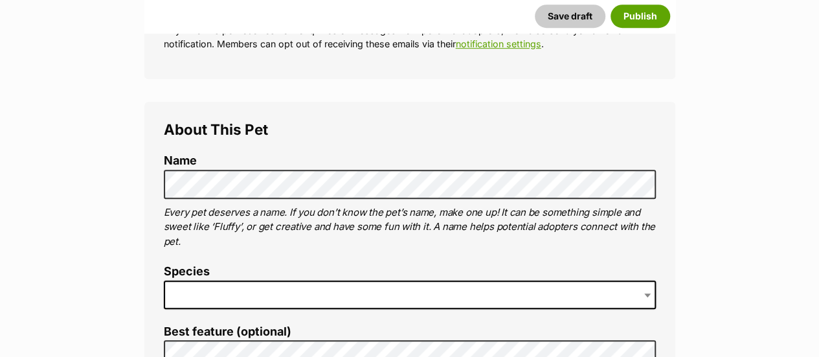
click at [228, 287] on span at bounding box center [410, 294] width 492 height 28
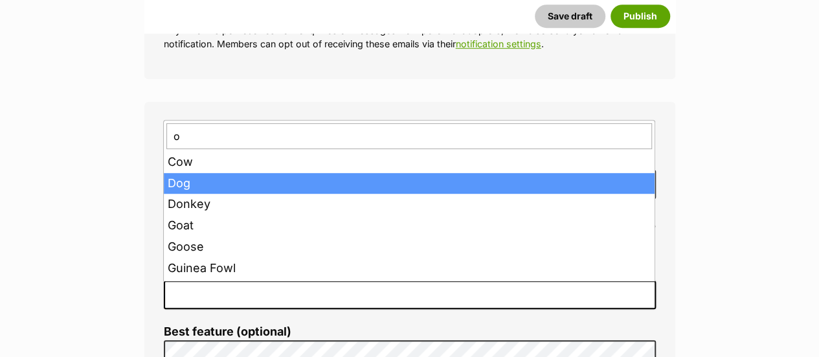
type input "o"
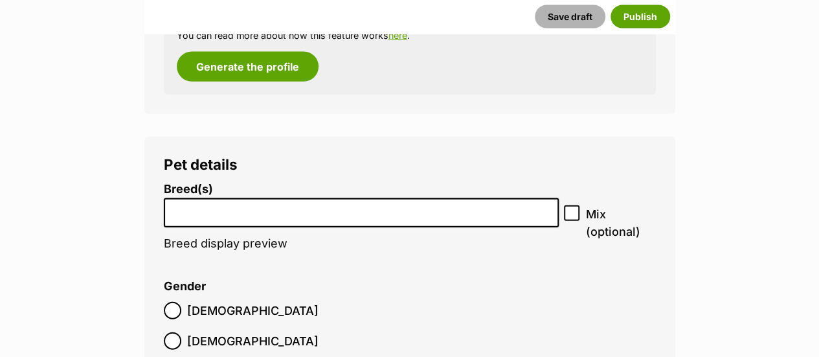
scroll to position [1497, 0]
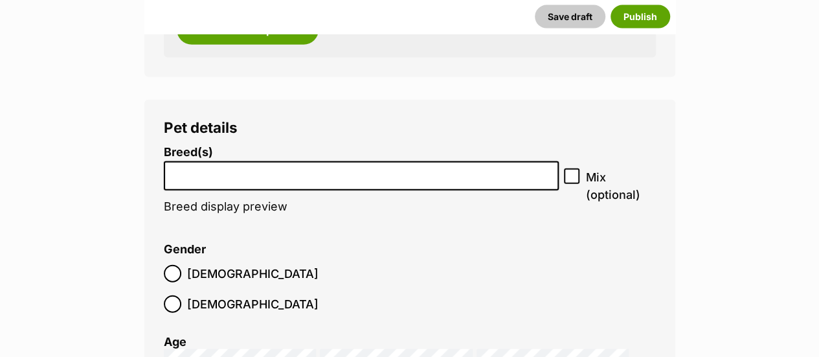
click at [400, 159] on label "Breed(s)" at bounding box center [362, 153] width 396 height 14
click at [164, 161] on select "Affenpinscher Afghan Hound Airedale Terrier Akita Akita (Japanese) Alaskan Husk…" at bounding box center [164, 161] width 1 height 1
click at [396, 177] on input "search" at bounding box center [361, 173] width 386 height 14
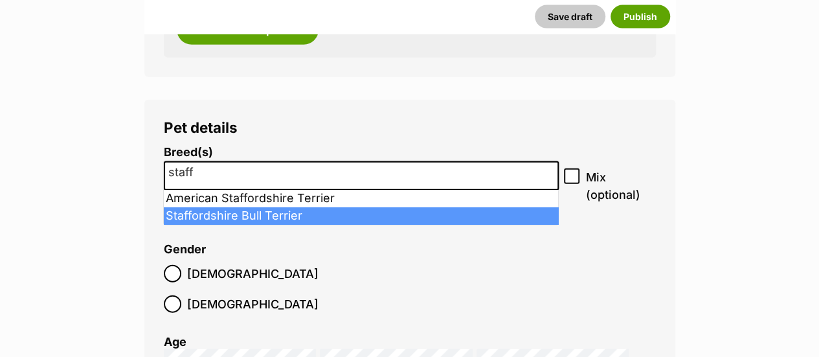
type input "staff"
select select "198"
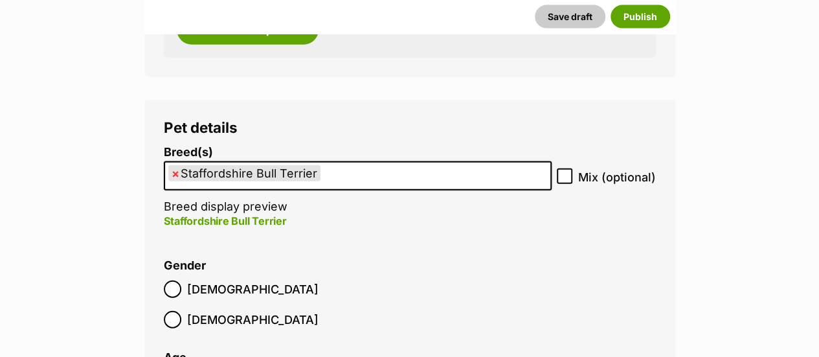
click at [563, 178] on icon at bounding box center [565, 176] width 8 height 6
click at [563, 178] on input "Mix (optional)" at bounding box center [565, 176] width 16 height 16
checkbox input "true"
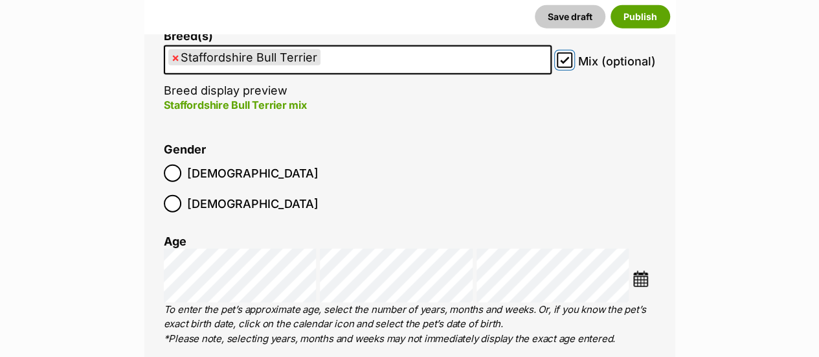
scroll to position [1613, 0]
click at [186, 182] on ol "Male Female" at bounding box center [287, 187] width 246 height 61
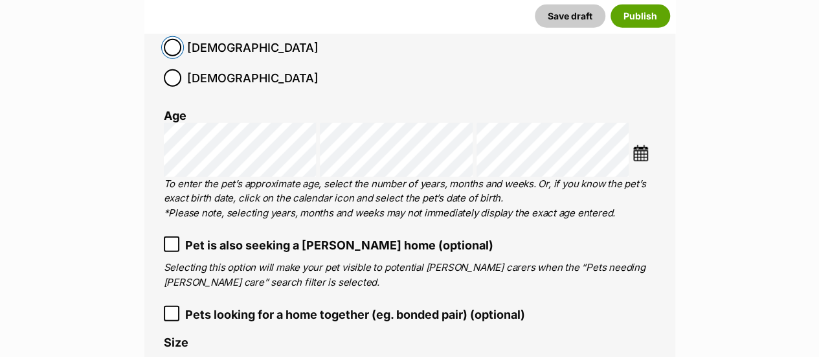
scroll to position [1739, 0]
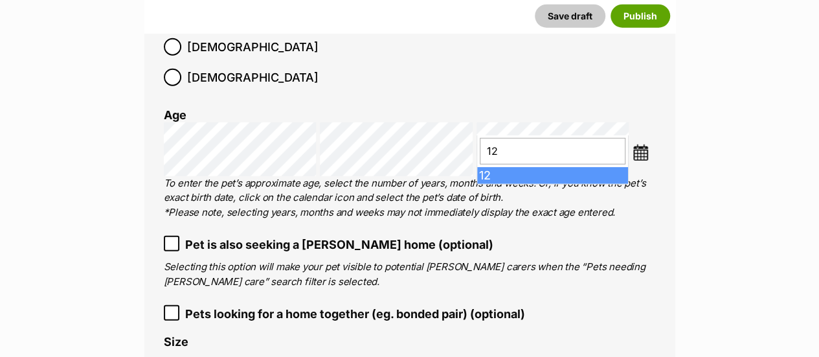
type input "12"
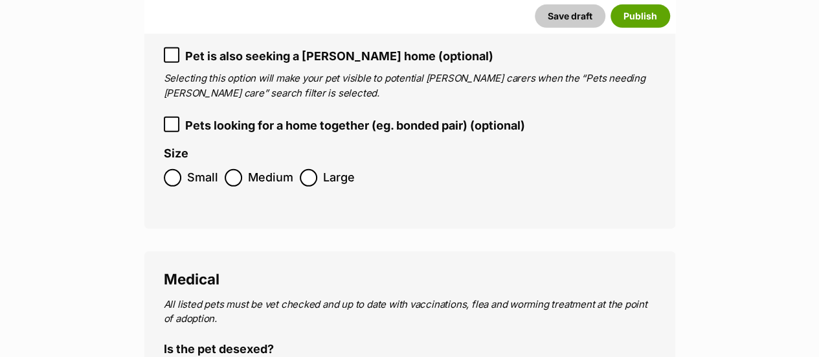
click at [245, 169] on label "Medium" at bounding box center [259, 177] width 69 height 17
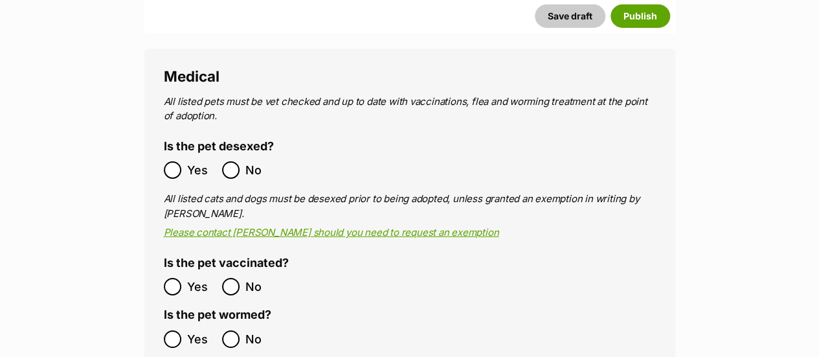
scroll to position [2132, 0]
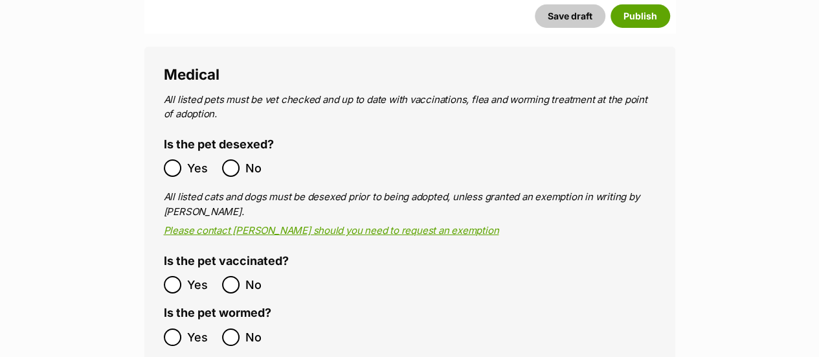
click at [183, 159] on label "Yes" at bounding box center [190, 167] width 52 height 17
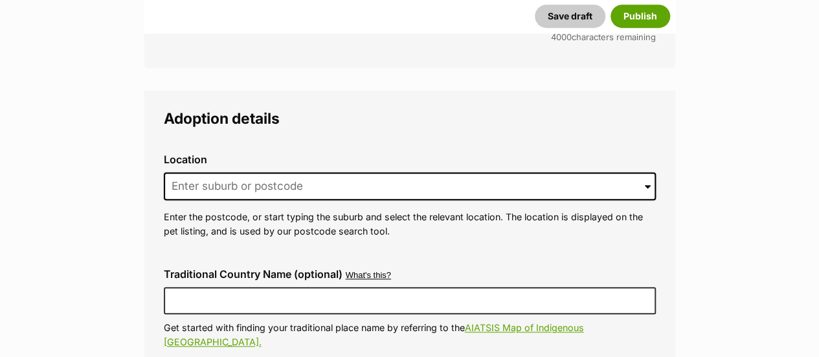
scroll to position [2934, 0]
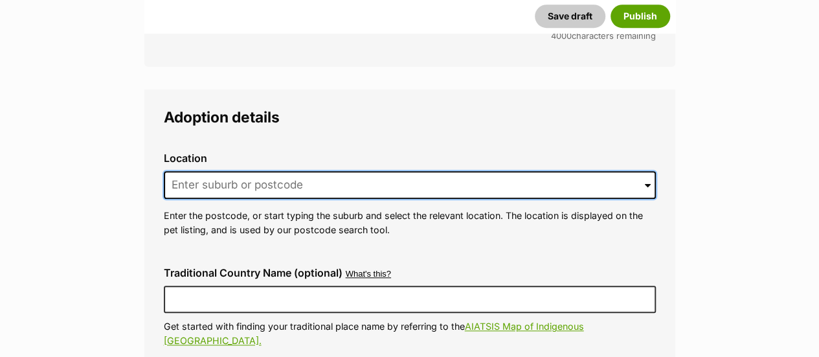
click at [250, 171] on input at bounding box center [410, 185] width 492 height 28
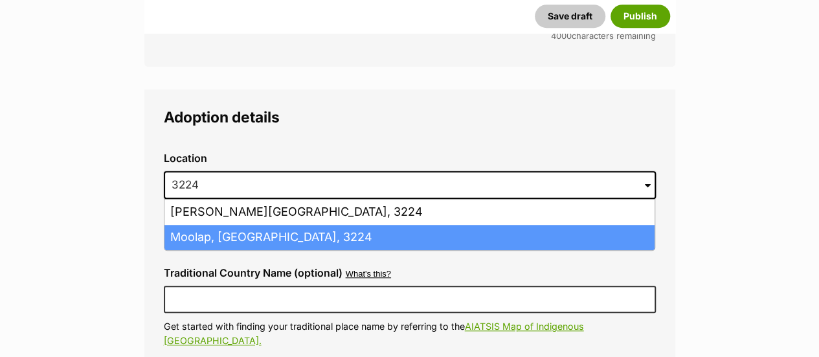
click at [217, 225] on li "Moolap, Victoria, 3224" at bounding box center [409, 237] width 490 height 25
type input "Moolap, Victoria, 3224"
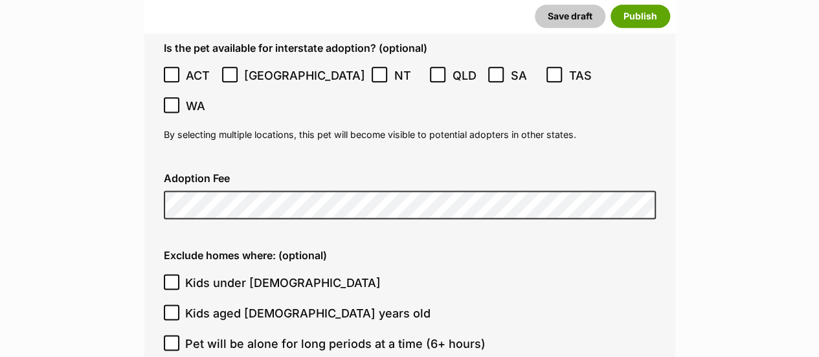
scroll to position [3275, 0]
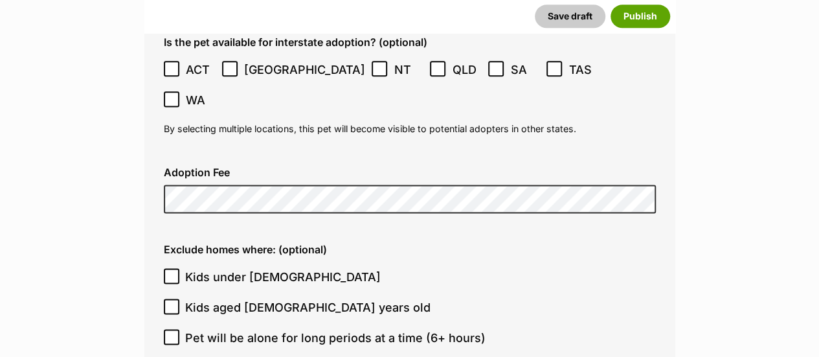
click at [262, 233] on div "Exclude homes where: (optional) Kids under 5 years old Kids aged 6-12 years old…" at bounding box center [409, 359] width 513 height 253
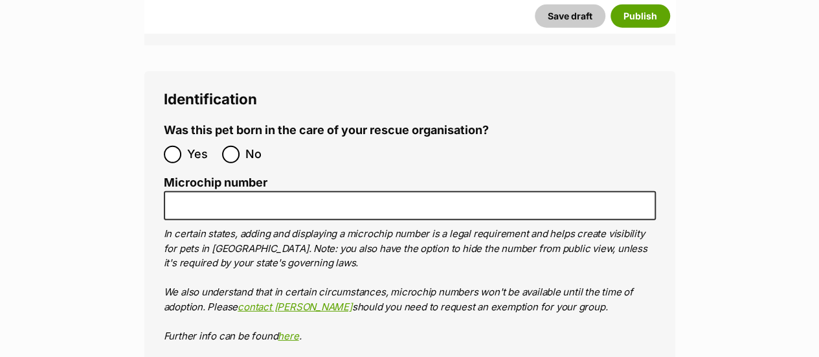
scroll to position [4167, 0]
click at [234, 145] on input "No" at bounding box center [230, 153] width 17 height 17
radio input "true"
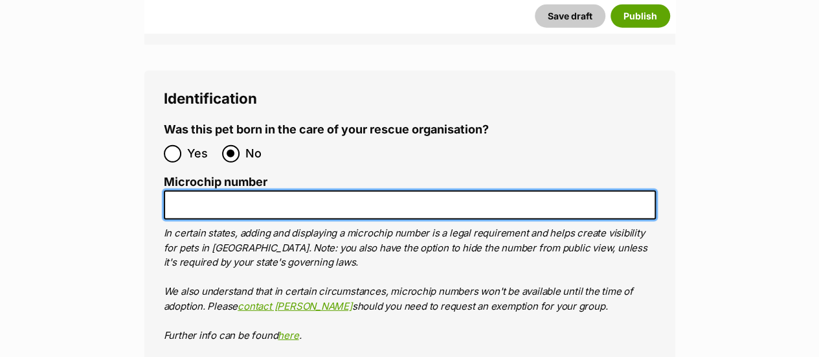
click at [274, 190] on input "Microchip number" at bounding box center [410, 204] width 492 height 29
paste input "956000018852958"
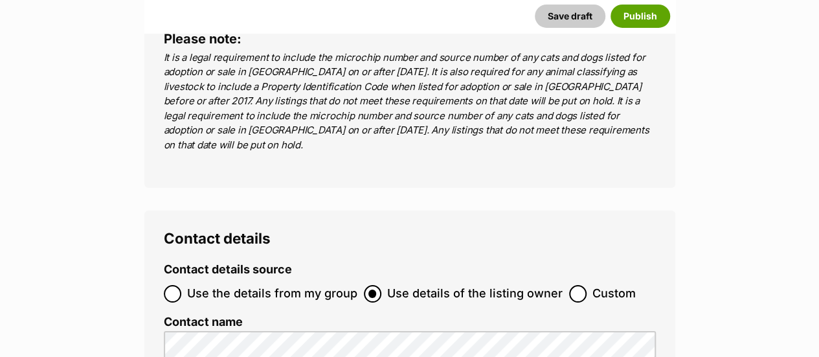
scroll to position [4682, 0]
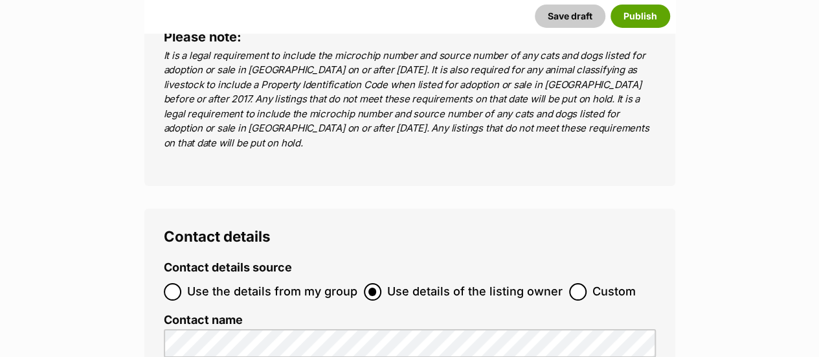
type input "956000018852958"
click at [262, 283] on span "Use the details from my group" at bounding box center [272, 291] width 170 height 17
click at [181, 283] on input "Use the details from my group" at bounding box center [172, 291] width 17 height 17
radio input "true"
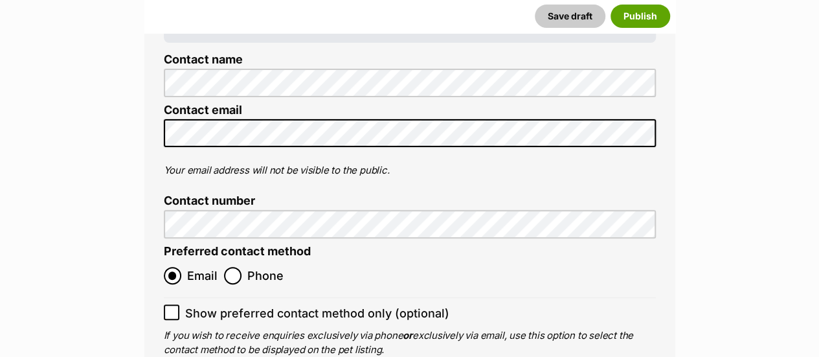
scroll to position [5041, 0]
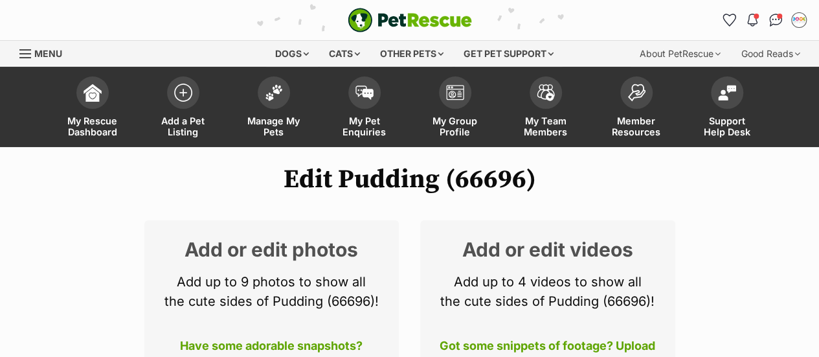
click at [574, 193] on h1 "Edit Pudding (66696)" at bounding box center [409, 179] width 819 height 30
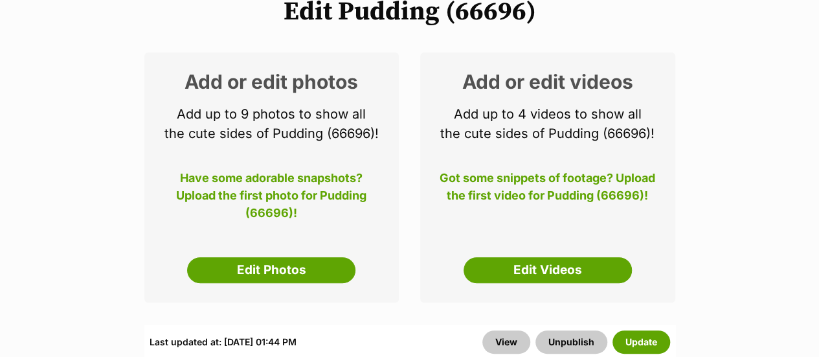
scroll to position [169, 0]
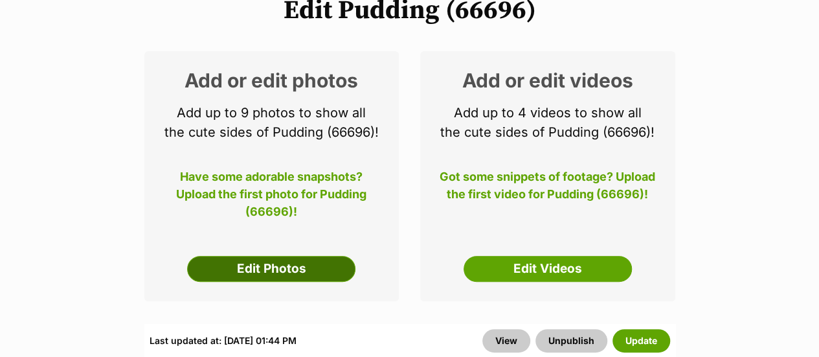
click at [316, 265] on link "Edit Photos" at bounding box center [271, 269] width 168 height 26
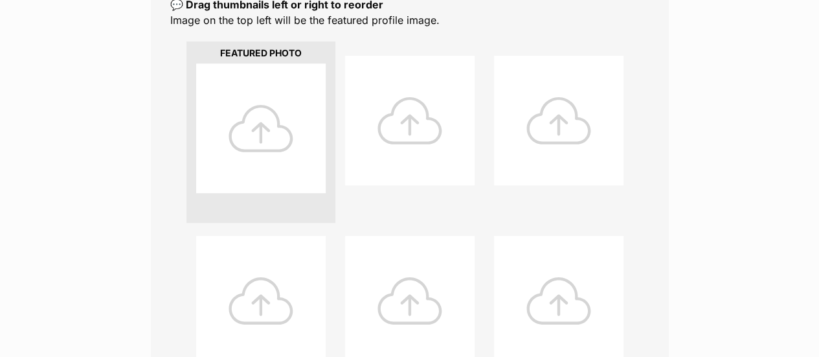
scroll to position [296, 0]
click at [272, 114] on div at bounding box center [260, 127] width 129 height 129
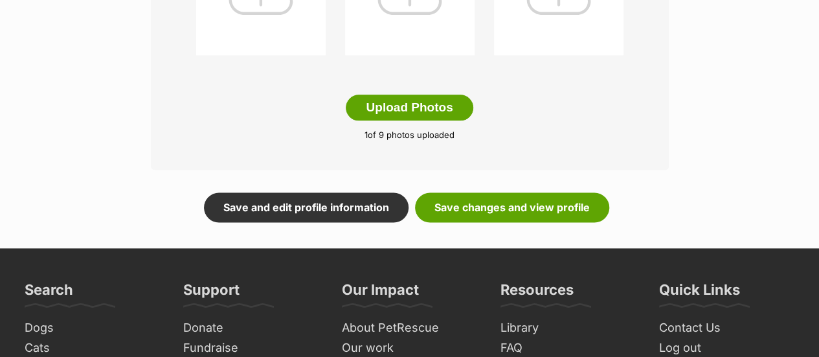
scroll to position [784, 0]
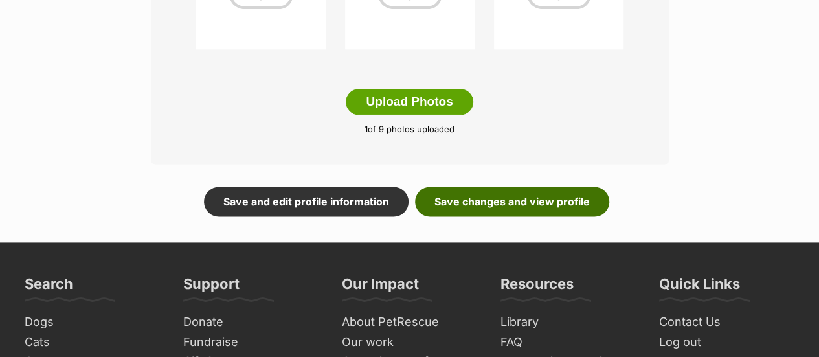
click at [455, 196] on link "Save changes and view profile" at bounding box center [512, 201] width 194 height 30
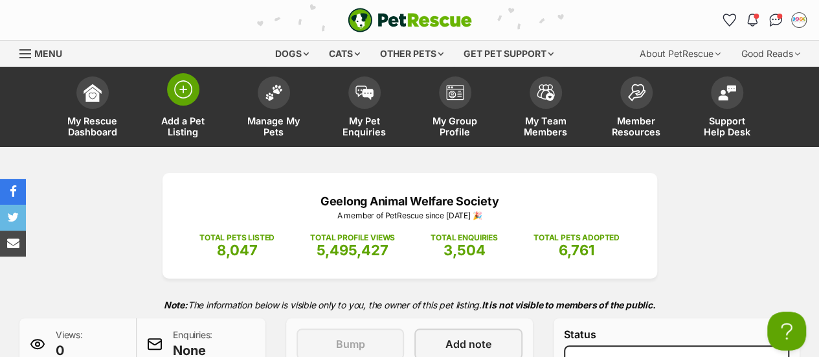
click at [193, 98] on span at bounding box center [183, 89] width 32 height 32
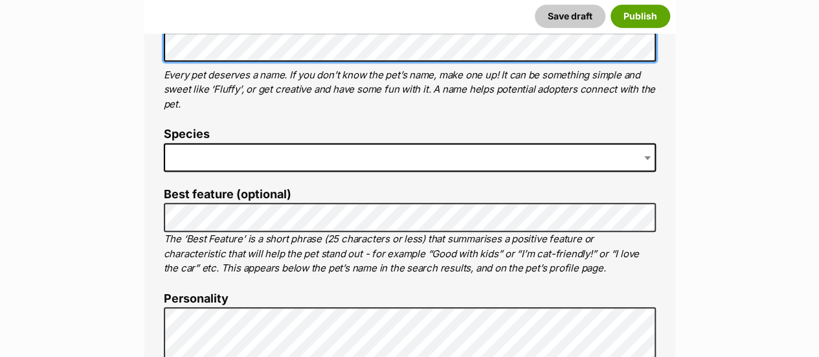
scroll to position [526, 0]
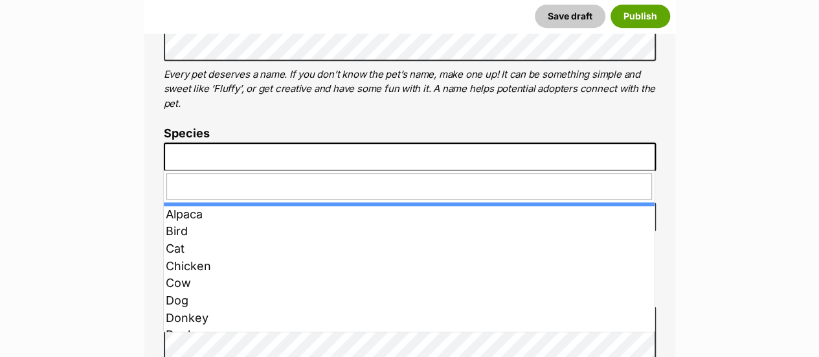
click at [222, 156] on span at bounding box center [410, 156] width 492 height 28
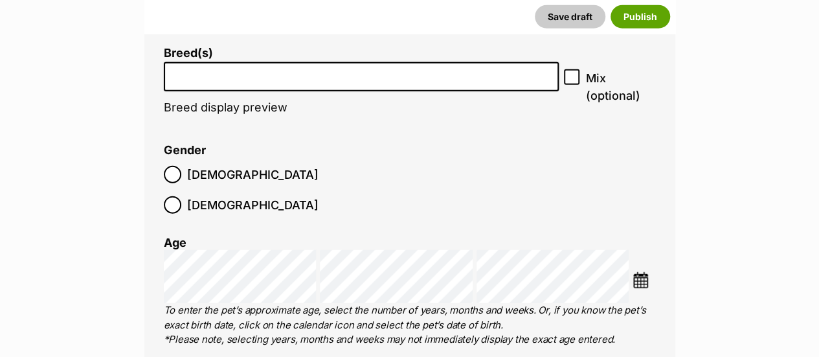
scroll to position [1592, 0]
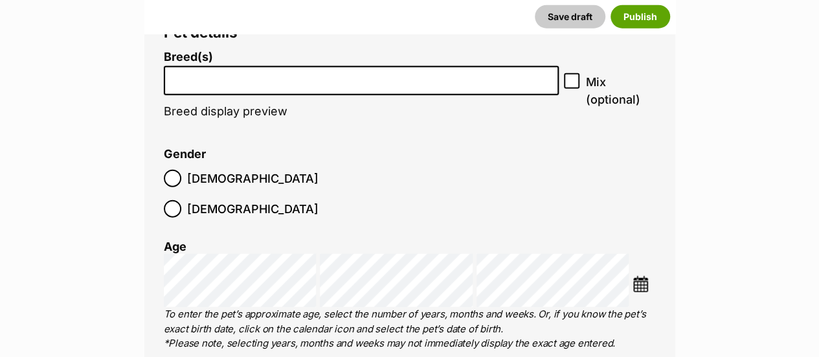
click at [247, 71] on input "search" at bounding box center [361, 78] width 386 height 14
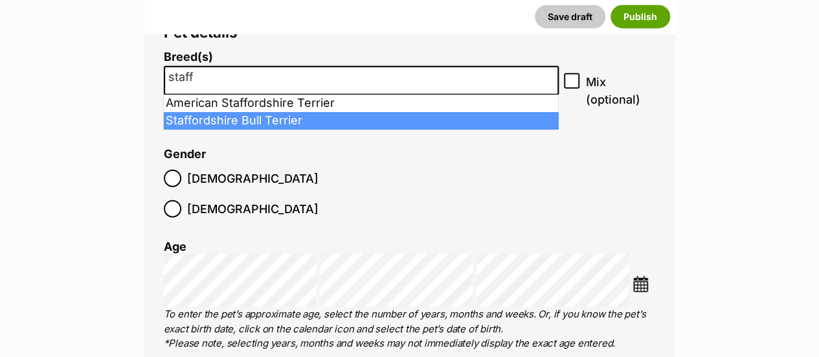
type input "staff"
select select "198"
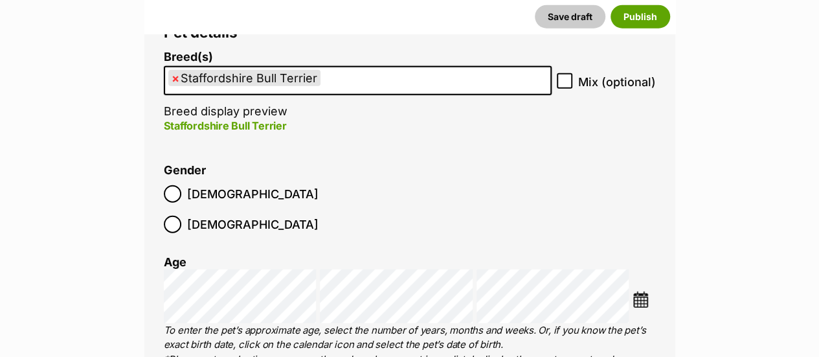
click at [568, 84] on icon at bounding box center [564, 80] width 9 height 9
click at [568, 84] on input "Mix (optional)" at bounding box center [565, 81] width 16 height 16
checkbox input "true"
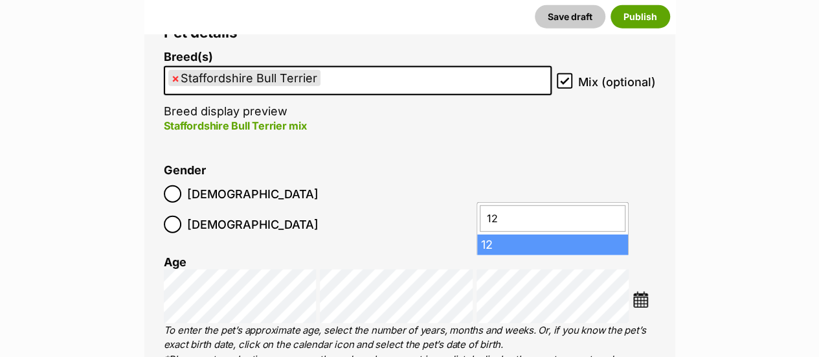
type input "12"
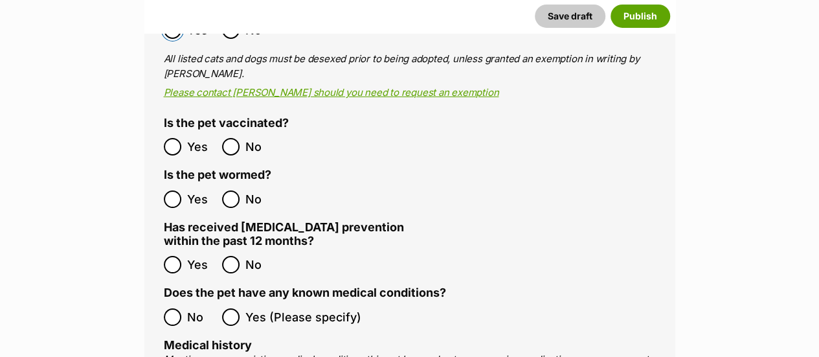
scroll to position [2270, 0]
click at [186, 137] on label "Yes" at bounding box center [190, 145] width 52 height 17
click at [183, 183] on ol "All listed pets must be vet checked and up to date with vaccinations, flea and …" at bounding box center [410, 329] width 492 height 751
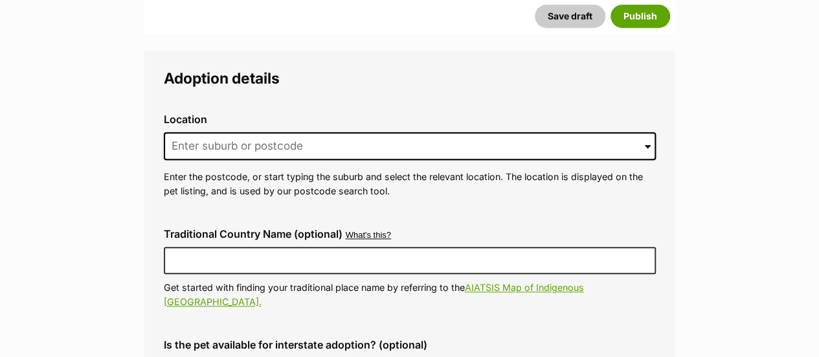
scroll to position [2975, 0]
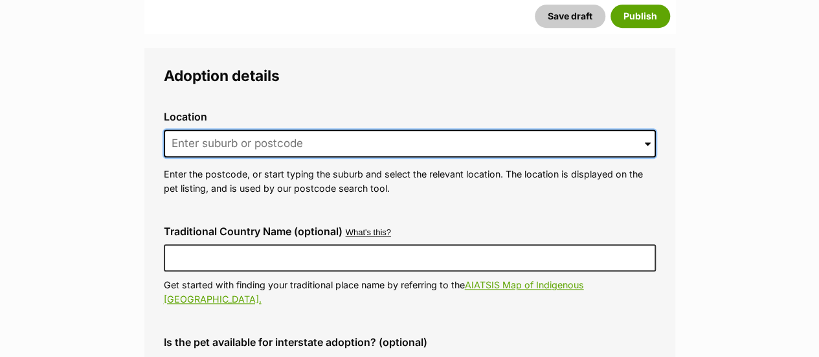
click at [213, 129] on input at bounding box center [410, 143] width 492 height 28
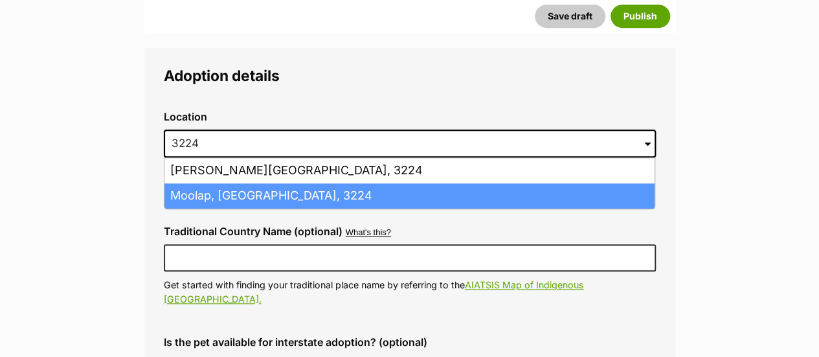
click at [213, 183] on li "Moolap, Victoria, 3224" at bounding box center [409, 195] width 490 height 25
type input "Moolap, Victoria, 3224"
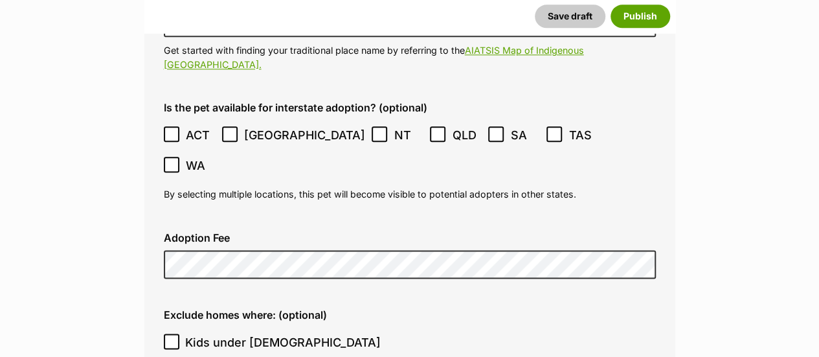
scroll to position [3210, 0]
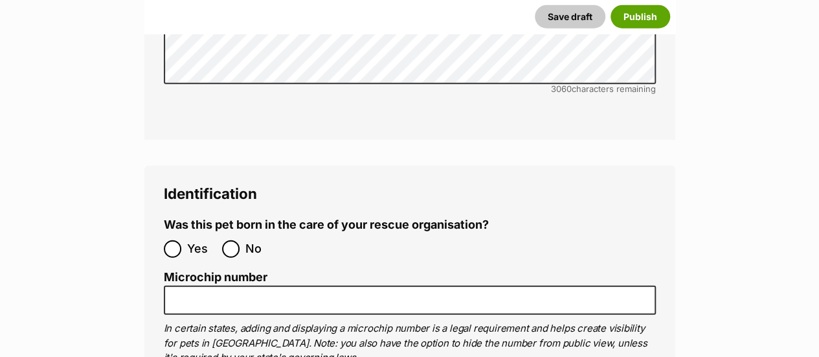
scroll to position [4075, 0]
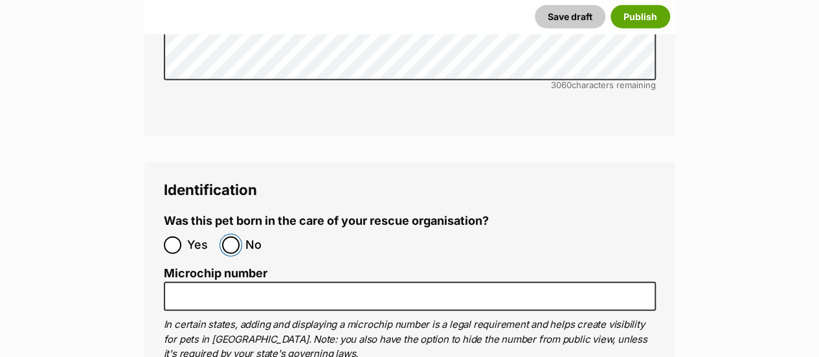
click at [232, 236] on input "No" at bounding box center [230, 244] width 17 height 17
radio input "true"
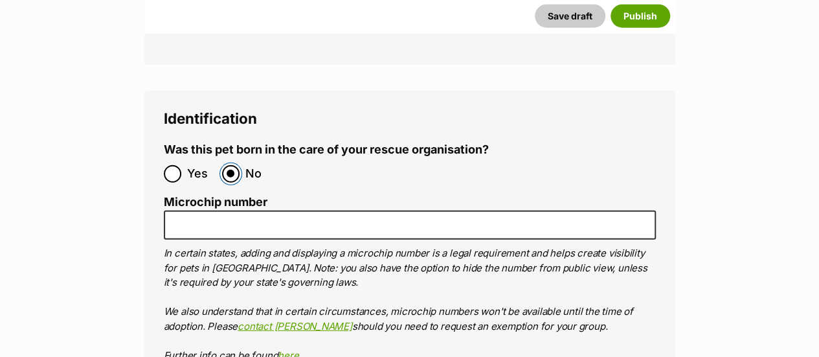
scroll to position [4147, 0]
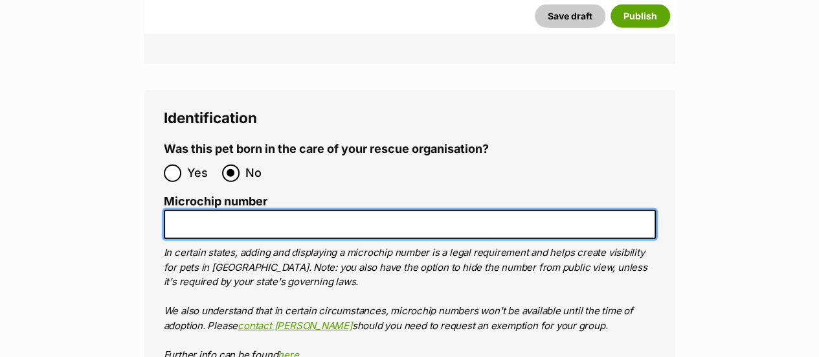
click at [354, 210] on input "Microchip number" at bounding box center [410, 224] width 492 height 29
paste input "956000017220256"
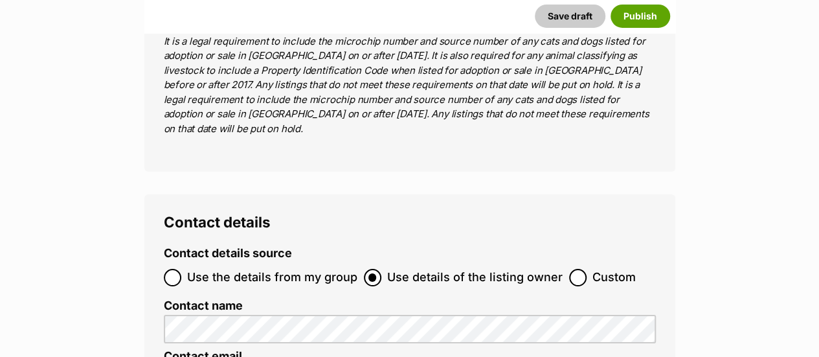
type input "956000017220256"
click at [310, 269] on span "Use the details from my group" at bounding box center [272, 277] width 170 height 17
click at [181, 269] on input "Use the details from my group" at bounding box center [172, 277] width 17 height 17
radio input "true"
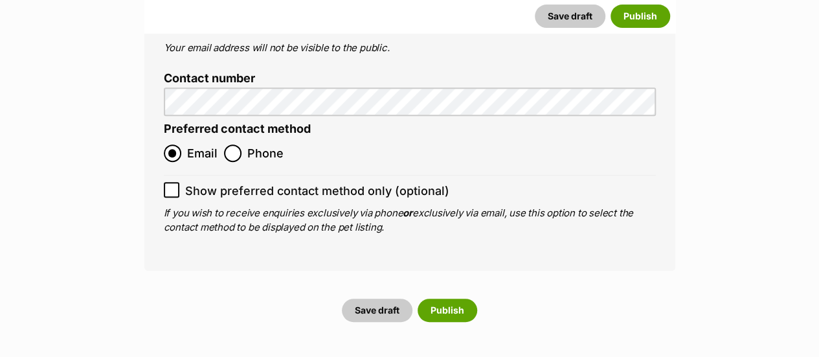
scroll to position [5151, 0]
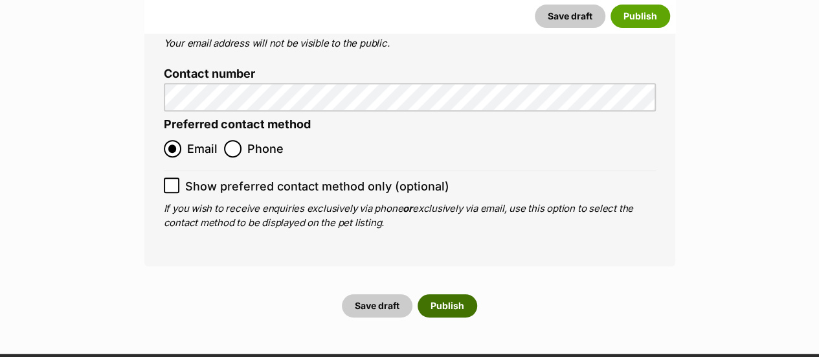
click at [451, 294] on button "Publish" at bounding box center [448, 305] width 60 height 23
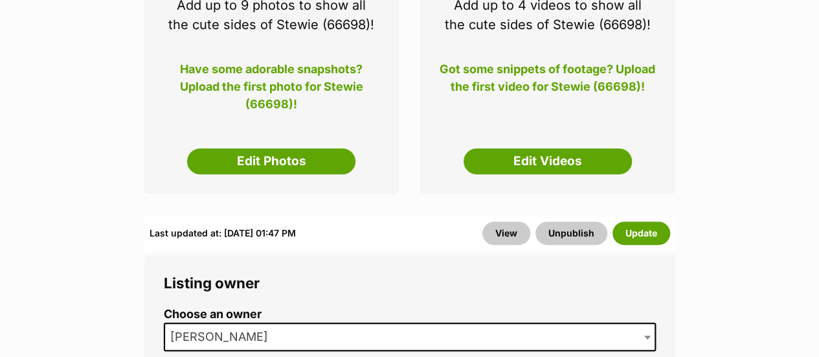
scroll to position [302, 0]
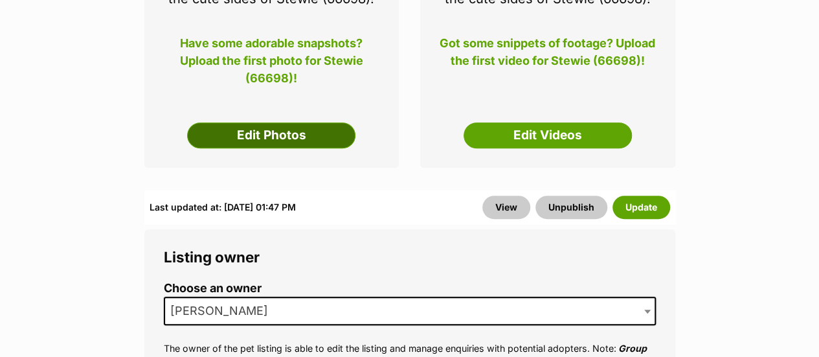
click at [325, 139] on link "Edit Photos" at bounding box center [271, 135] width 168 height 26
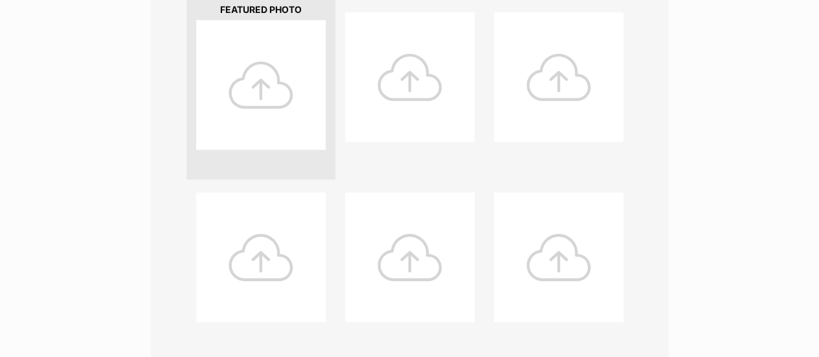
scroll to position [344, 0]
click at [276, 76] on div at bounding box center [260, 80] width 129 height 129
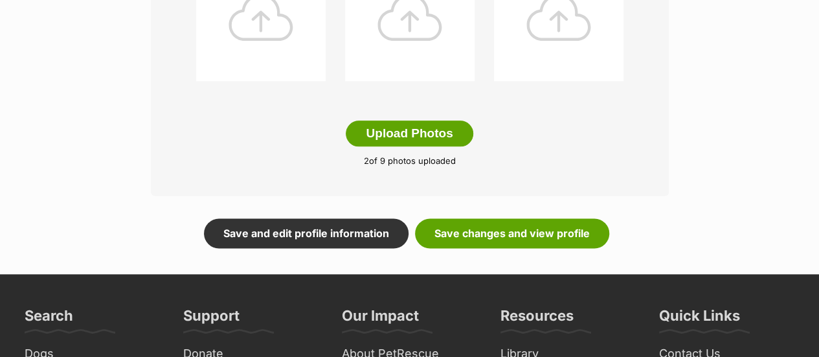
scroll to position [757, 0]
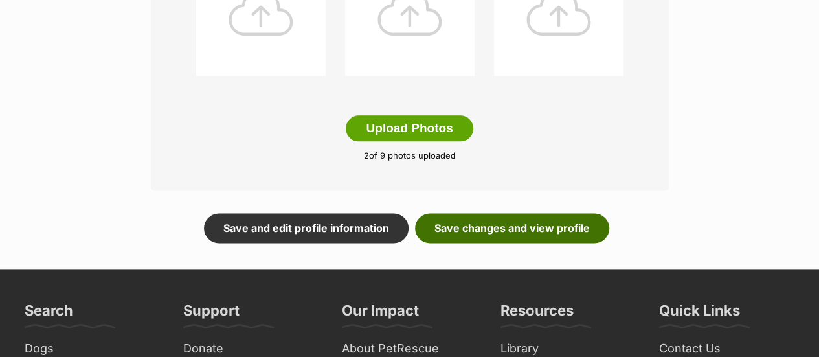
click at [564, 228] on link "Save changes and view profile" at bounding box center [512, 228] width 194 height 30
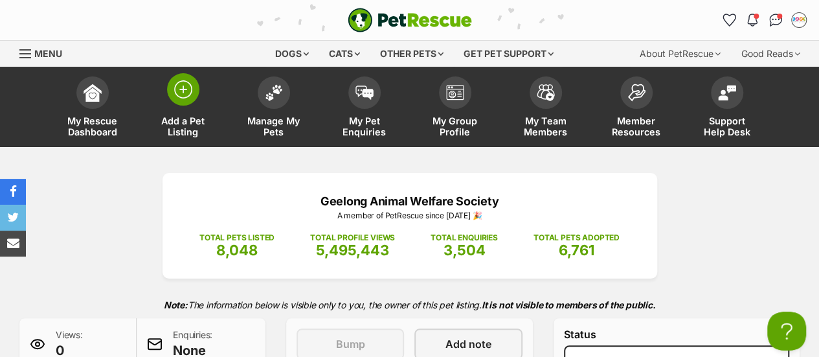
click at [190, 95] on img at bounding box center [183, 89] width 18 height 18
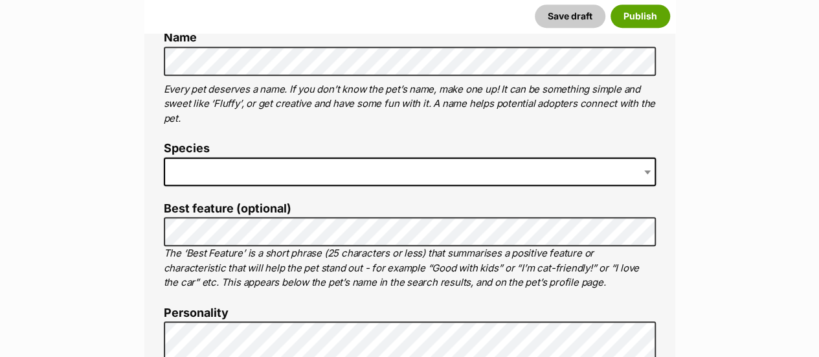
click at [305, 174] on span at bounding box center [410, 171] width 492 height 28
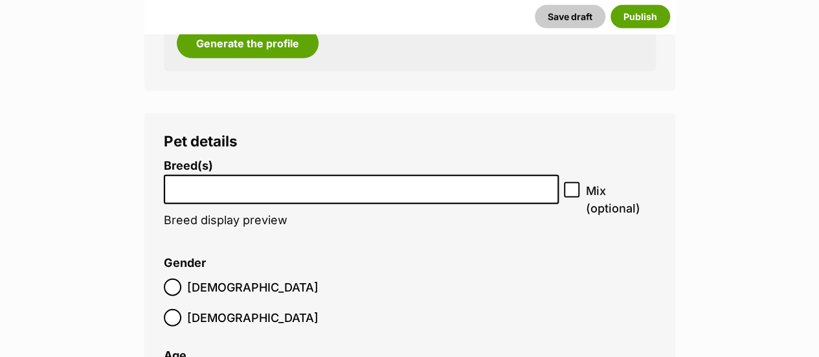
scroll to position [1484, 0]
click at [241, 184] on input "search" at bounding box center [361, 186] width 386 height 14
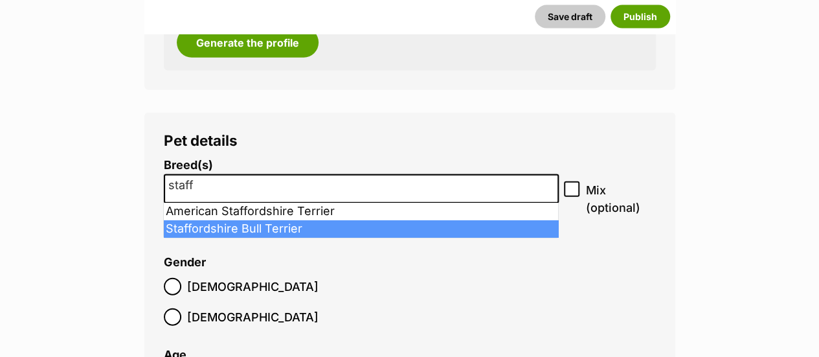
type input "staff"
select select "198"
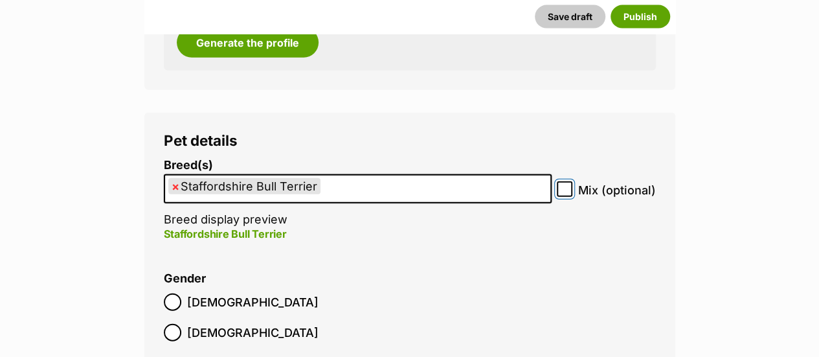
click at [558, 184] on input "Mix (optional)" at bounding box center [565, 189] width 16 height 16
checkbox input "true"
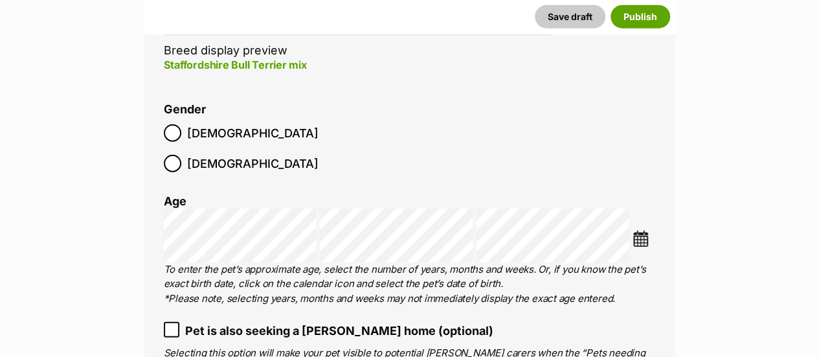
scroll to position [1653, 0]
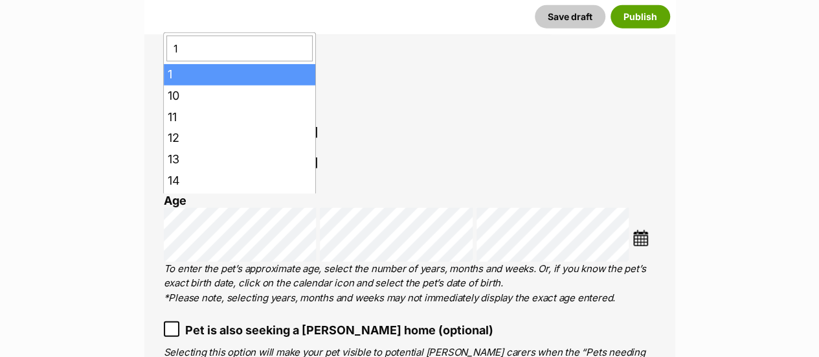
type input "1"
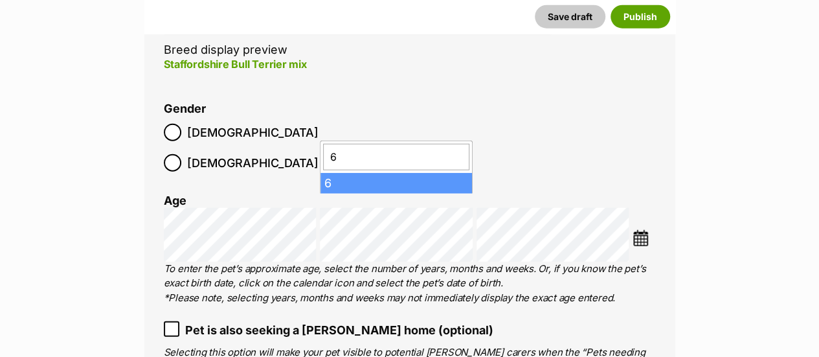
type input "6"
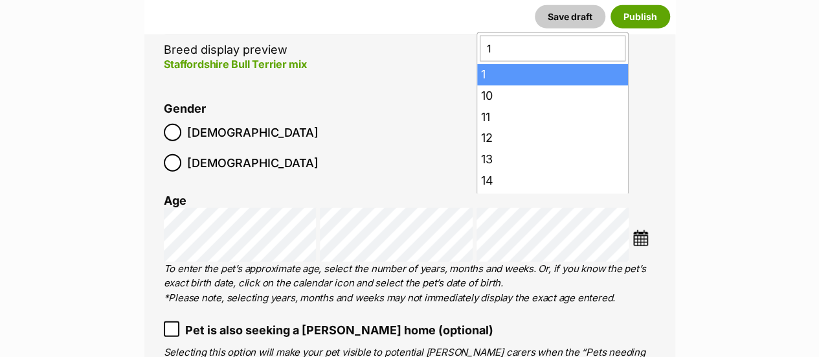
type input "1"
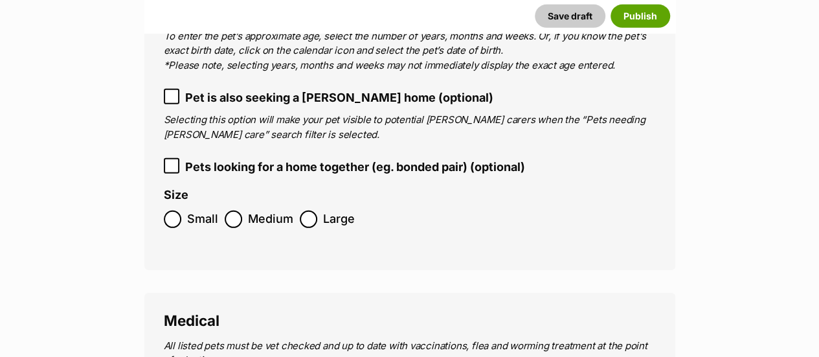
scroll to position [1885, 0]
click at [262, 211] on span "Medium" at bounding box center [270, 219] width 45 height 17
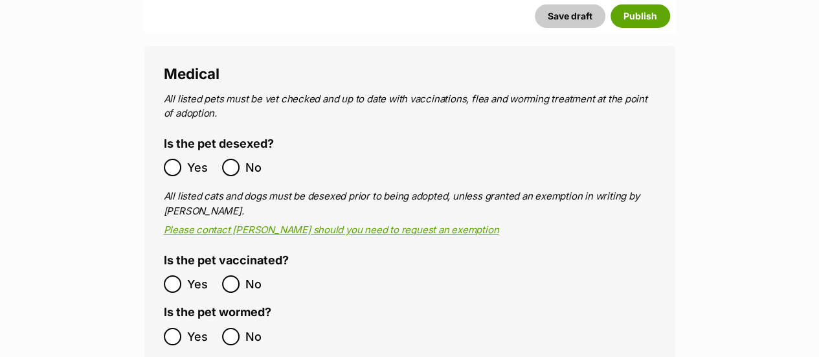
click at [181, 328] on label "Yes" at bounding box center [190, 336] width 52 height 17
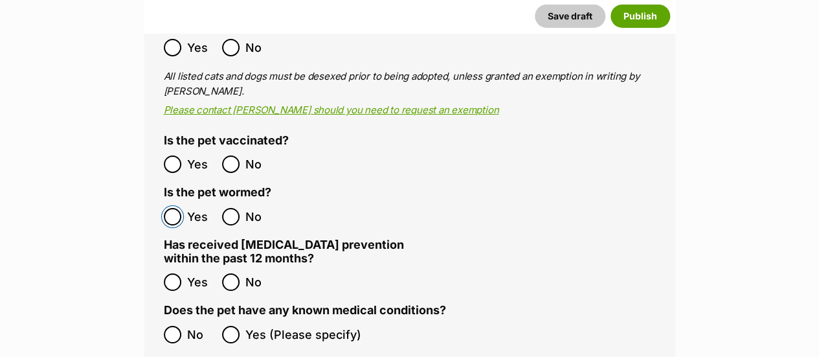
scroll to position [2253, 0]
click at [161, 312] on div "Medical All listed pets must be vet checked and up to date with vaccinations, f…" at bounding box center [409, 337] width 531 height 823
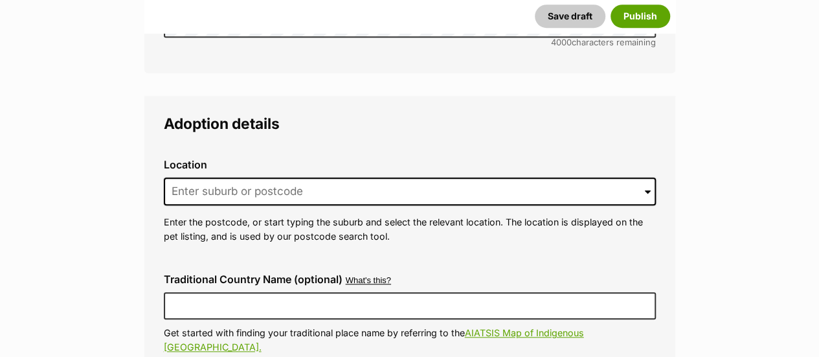
scroll to position [2928, 0]
click at [252, 177] on input at bounding box center [410, 191] width 492 height 28
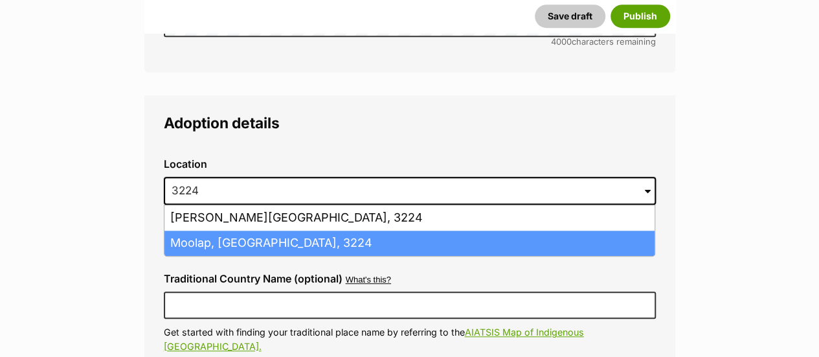
click at [238, 230] on li "Moolap, Victoria, 3224" at bounding box center [409, 242] width 490 height 25
type input "Moolap, Victoria, 3224"
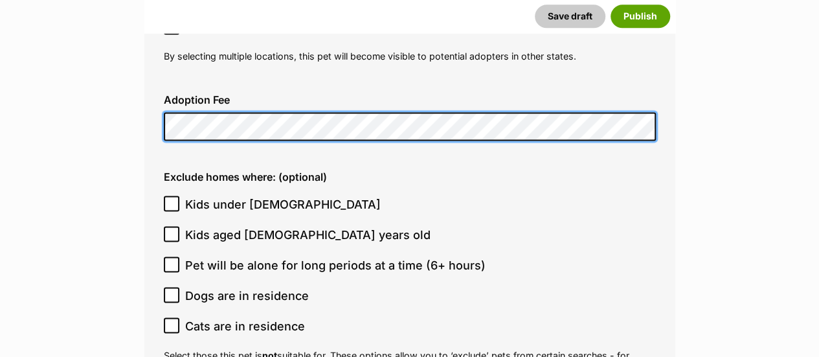
scroll to position [3347, 0]
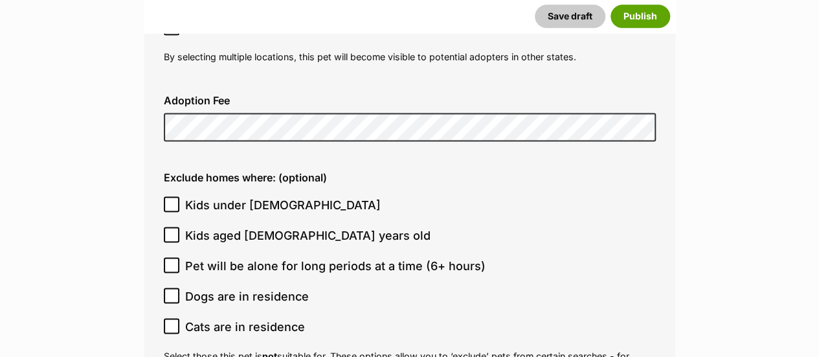
click at [438, 196] on label "Kids under 5 years old" at bounding box center [406, 204] width 485 height 17
click at [179, 196] on input "Kids under 5 years old" at bounding box center [172, 204] width 16 height 16
click at [282, 196] on span "Kids under 5 years old" at bounding box center [282, 204] width 195 height 17
click at [179, 196] on input "Kids under 5 years old" at bounding box center [172, 204] width 16 height 16
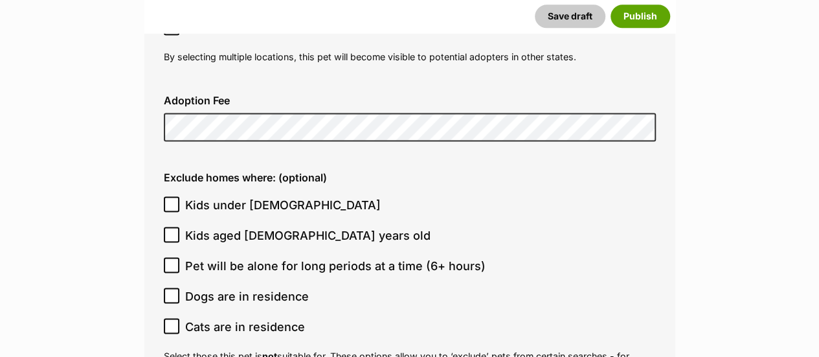
click at [256, 196] on span "Kids under 5 years old" at bounding box center [282, 204] width 195 height 17
click at [179, 196] on input "Kids under 5 years old" at bounding box center [172, 204] width 16 height 16
checkbox input "true"
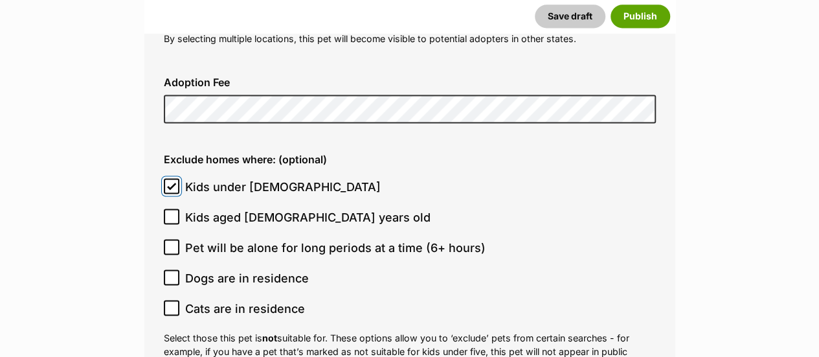
scroll to position [3382, 0]
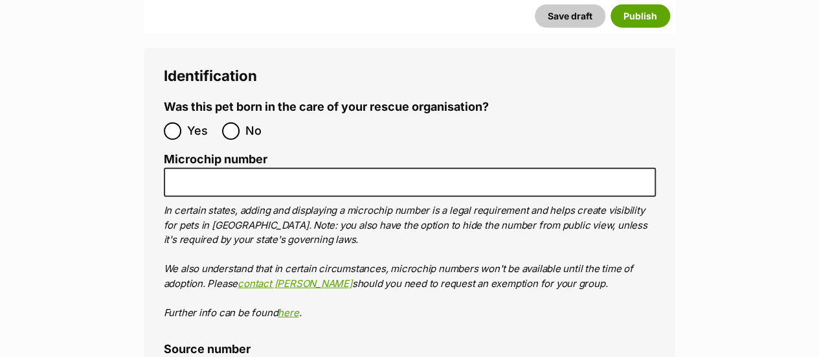
scroll to position [4179, 0]
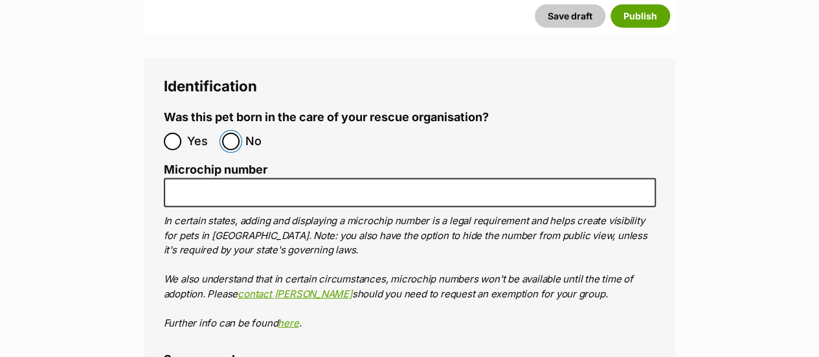
click at [237, 133] on input "No" at bounding box center [230, 141] width 17 height 17
radio input "true"
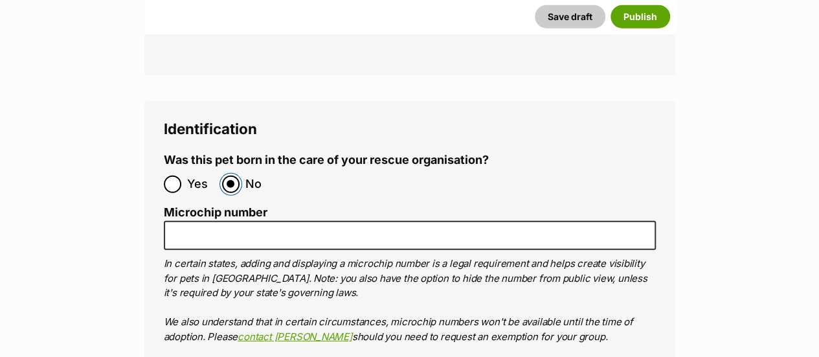
scroll to position [4136, 0]
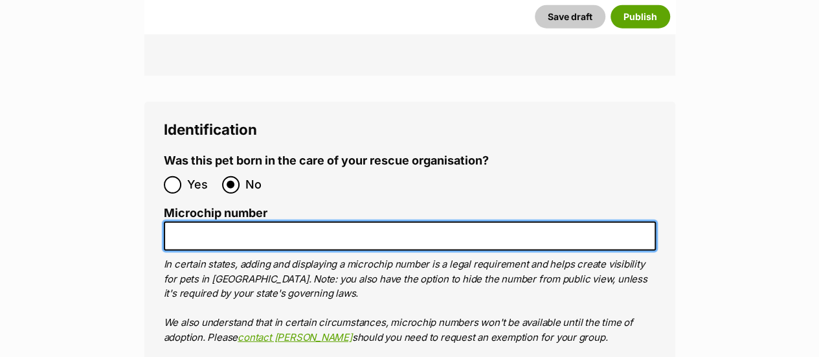
click at [454, 221] on input "Microchip number" at bounding box center [410, 235] width 492 height 29
paste input "956000018838735"
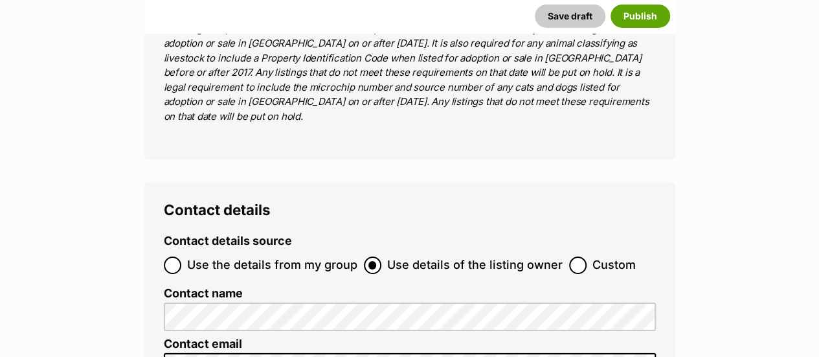
scroll to position [4731, 0]
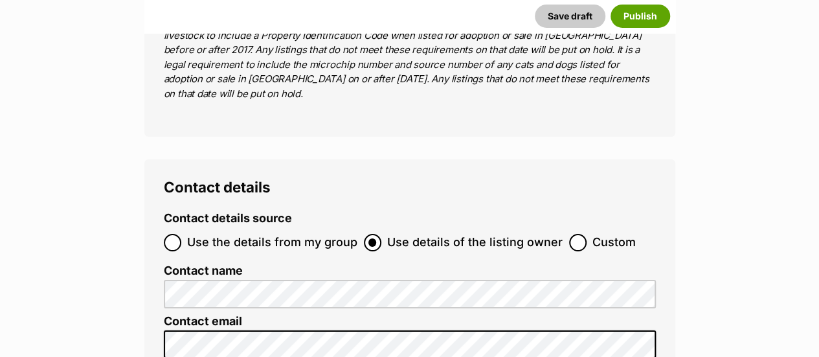
type input "956000018838735"
click at [289, 234] on span "Use the details from my group" at bounding box center [272, 242] width 170 height 17
click at [181, 234] on input "Use the details from my group" at bounding box center [172, 242] width 17 height 17
radio input "true"
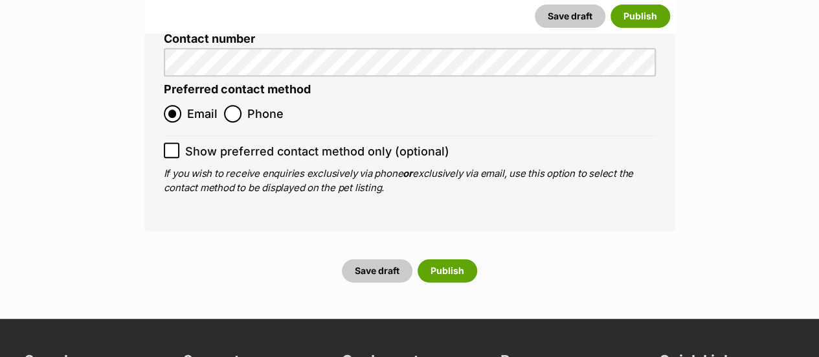
scroll to position [5188, 0]
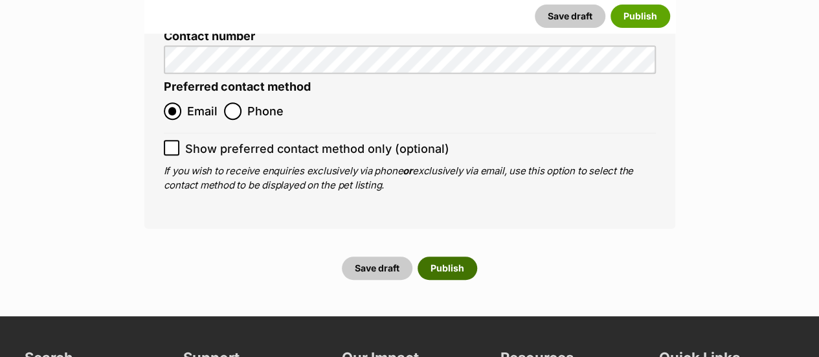
click at [454, 256] on button "Publish" at bounding box center [448, 267] width 60 height 23
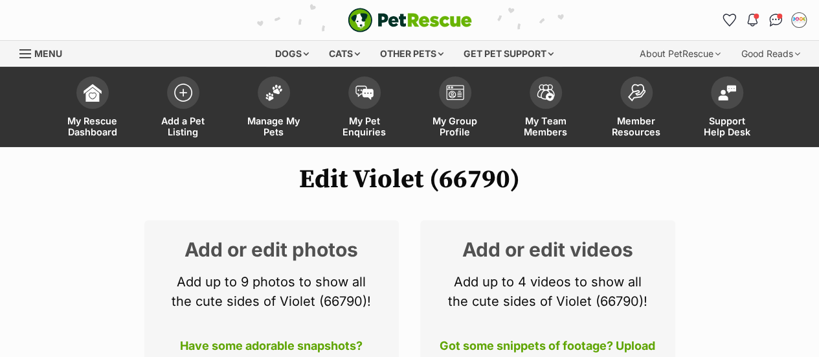
scroll to position [122, 0]
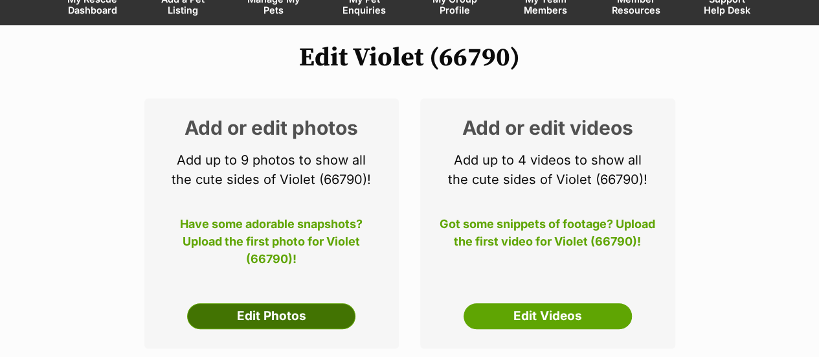
click at [277, 313] on link "Edit Photos" at bounding box center [271, 316] width 168 height 26
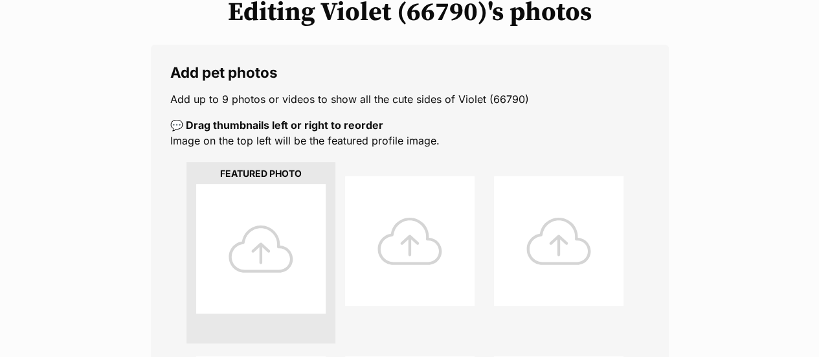
scroll to position [227, 0]
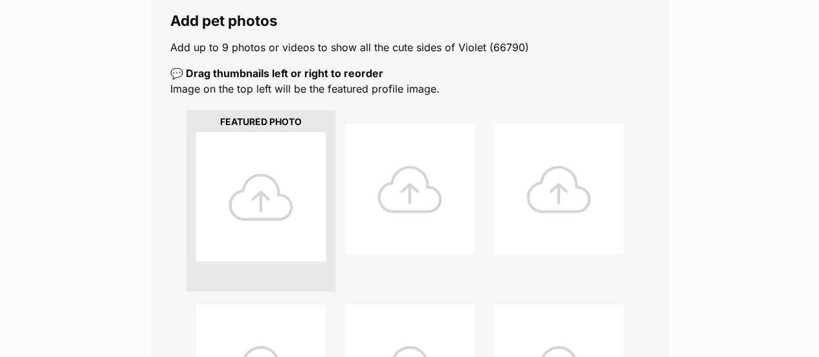
click at [345, 180] on div at bounding box center [409, 188] width 129 height 129
click at [315, 185] on div at bounding box center [260, 196] width 129 height 129
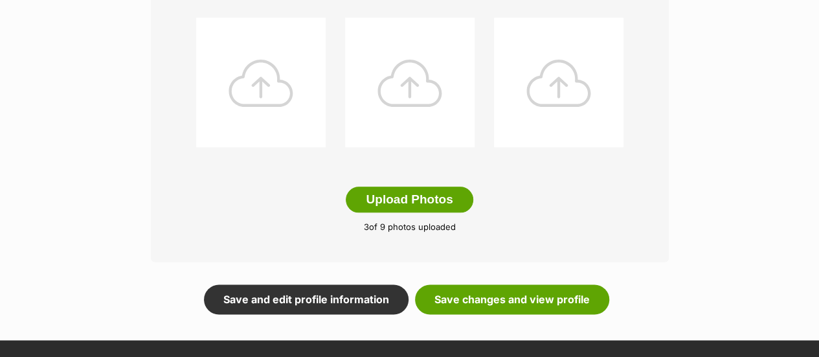
scroll to position [687, 0]
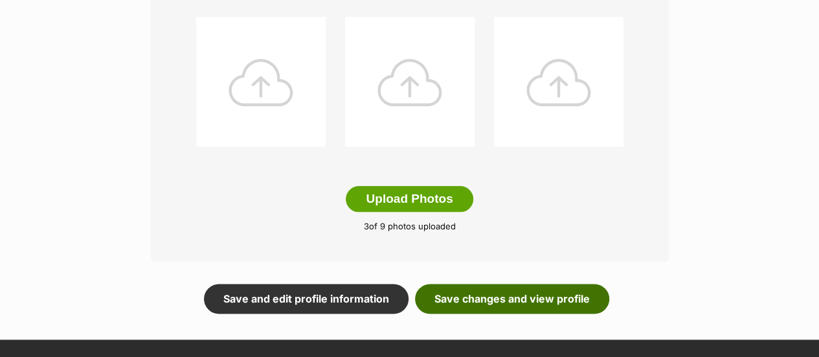
click at [571, 304] on link "Save changes and view profile" at bounding box center [512, 299] width 194 height 30
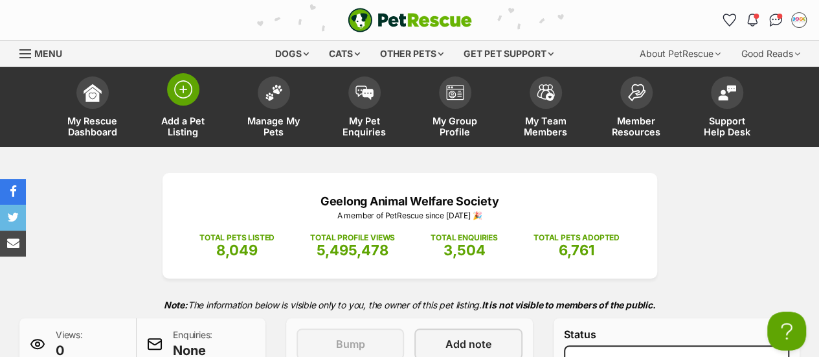
click at [190, 106] on link "Add a Pet Listing" at bounding box center [183, 108] width 91 height 77
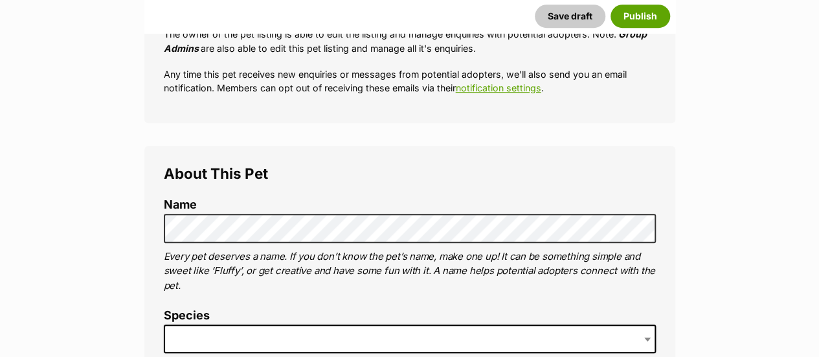
scroll to position [349, 0]
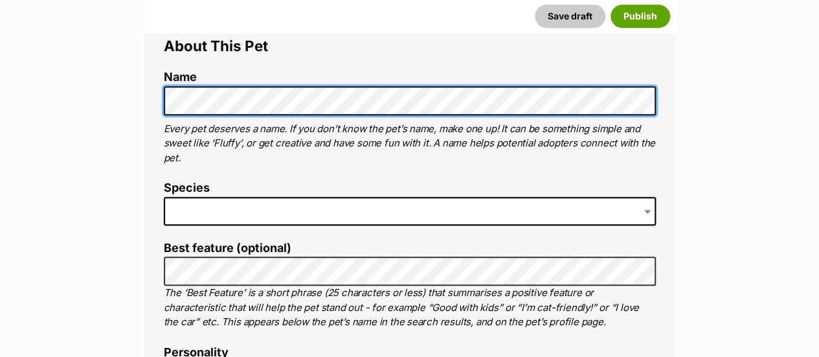
scroll to position [472, 0]
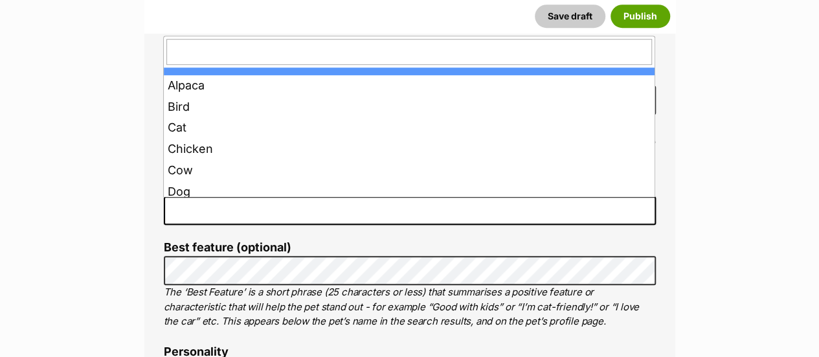
click at [256, 208] on span at bounding box center [410, 210] width 492 height 28
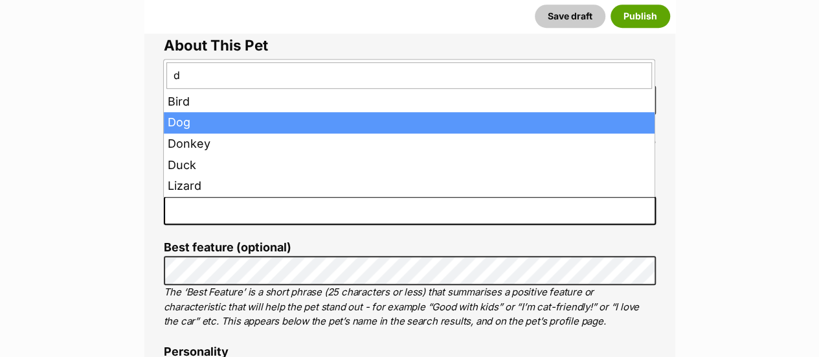
type input "d"
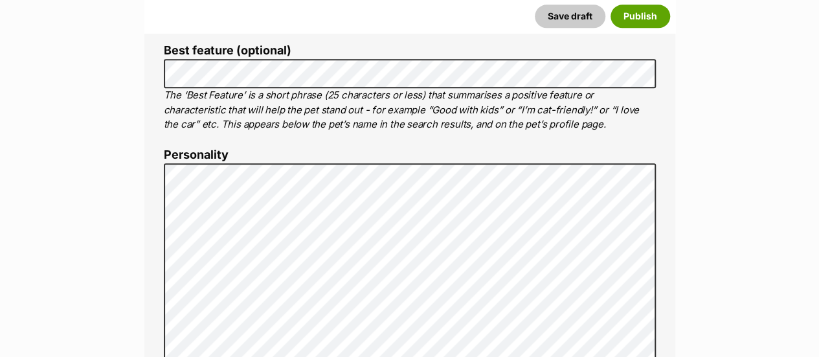
scroll to position [733, 0]
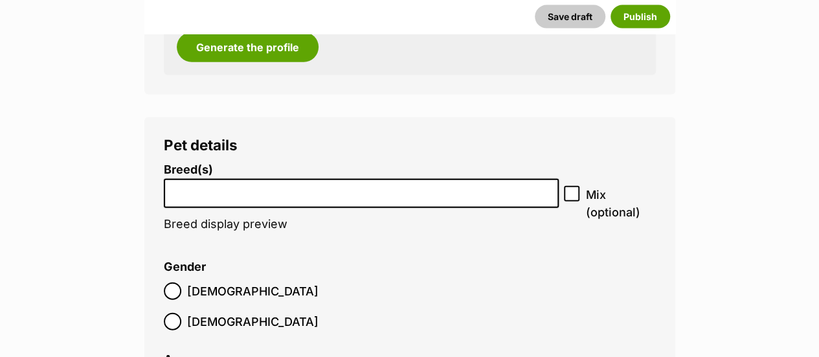
scroll to position [1487, 0]
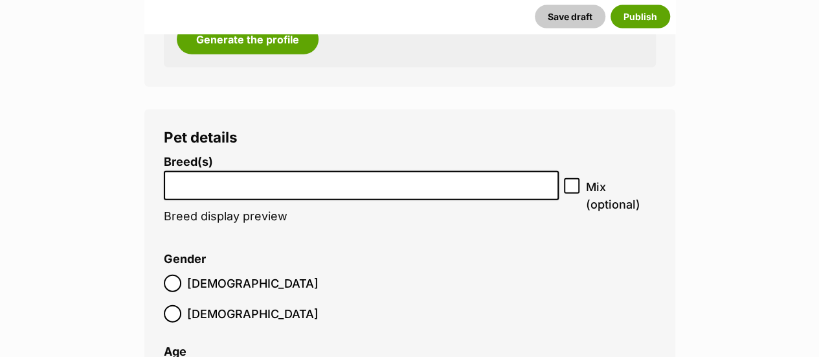
click at [344, 179] on input "search" at bounding box center [361, 182] width 386 height 14
click at [195, 185] on input "search" at bounding box center [361, 182] width 386 height 14
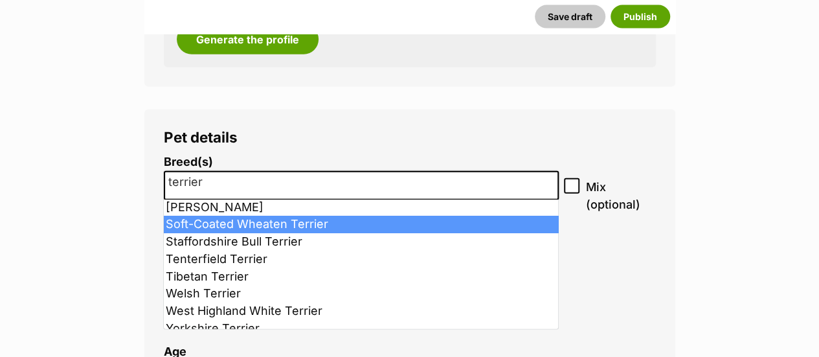
scroll to position [0, 0]
drag, startPoint x: 336, startPoint y: 183, endPoint x: 122, endPoint y: 186, distance: 214.3
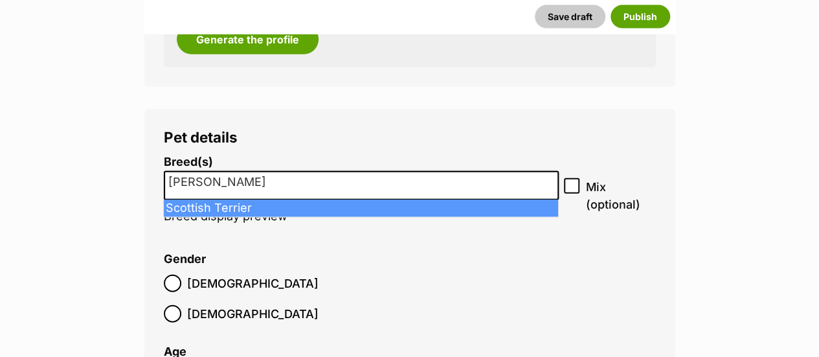
type input "scott"
select select "185"
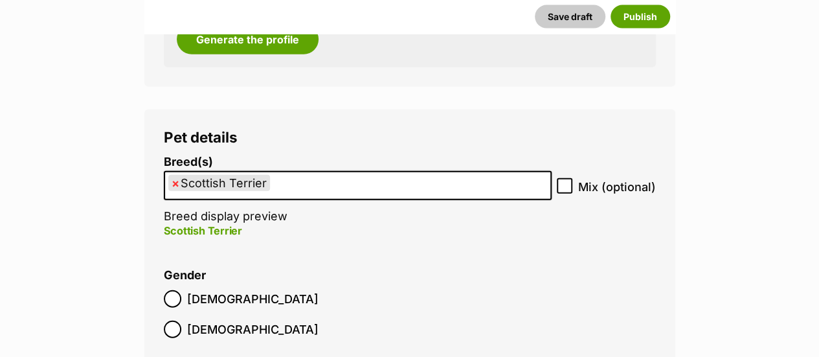
click at [575, 177] on div "Breed(s) Scottish Terrier Affenpinscher Afghan Hound Airedale Terrier Akita Aki…" at bounding box center [410, 203] width 492 height 96
click at [563, 187] on icon at bounding box center [565, 186] width 8 height 6
click at [563, 187] on input "Mix (optional)" at bounding box center [565, 186] width 16 height 16
checkbox input "true"
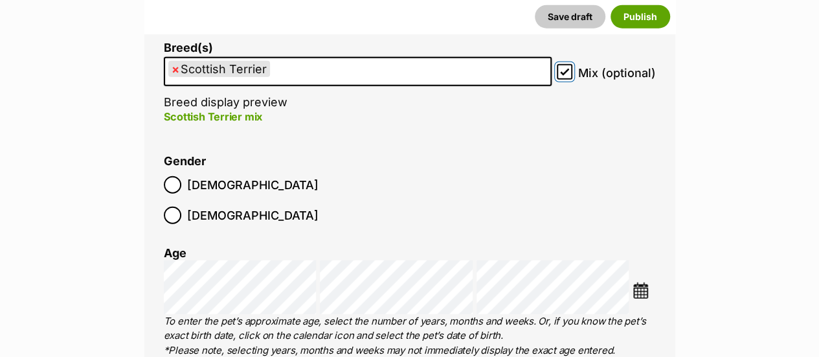
scroll to position [1605, 0]
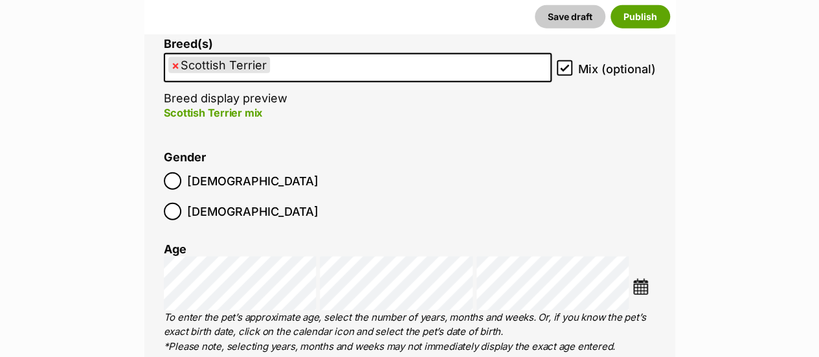
click at [249, 203] on span "Female" at bounding box center [252, 211] width 131 height 17
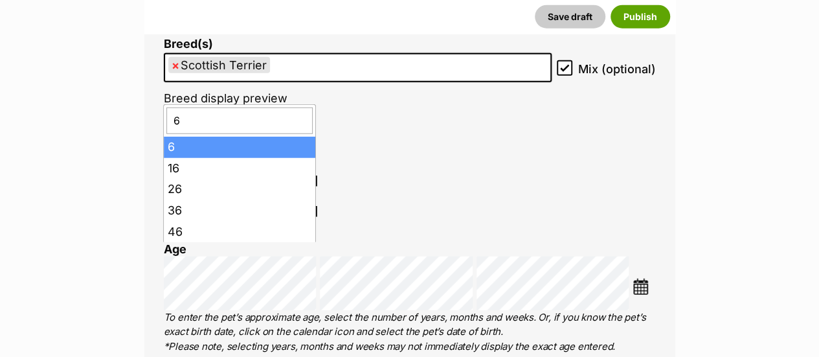
type input "6"
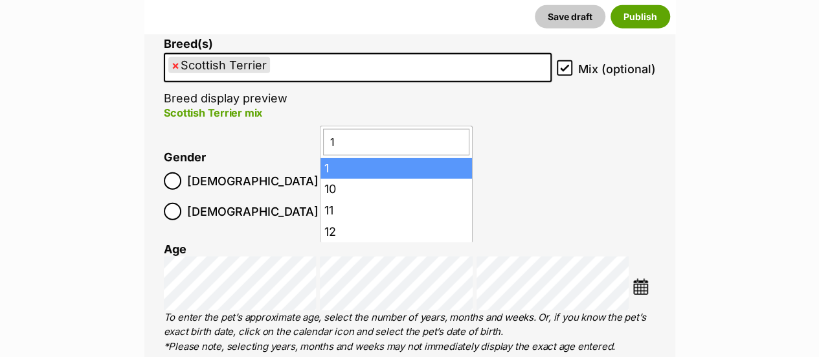
type input "1"
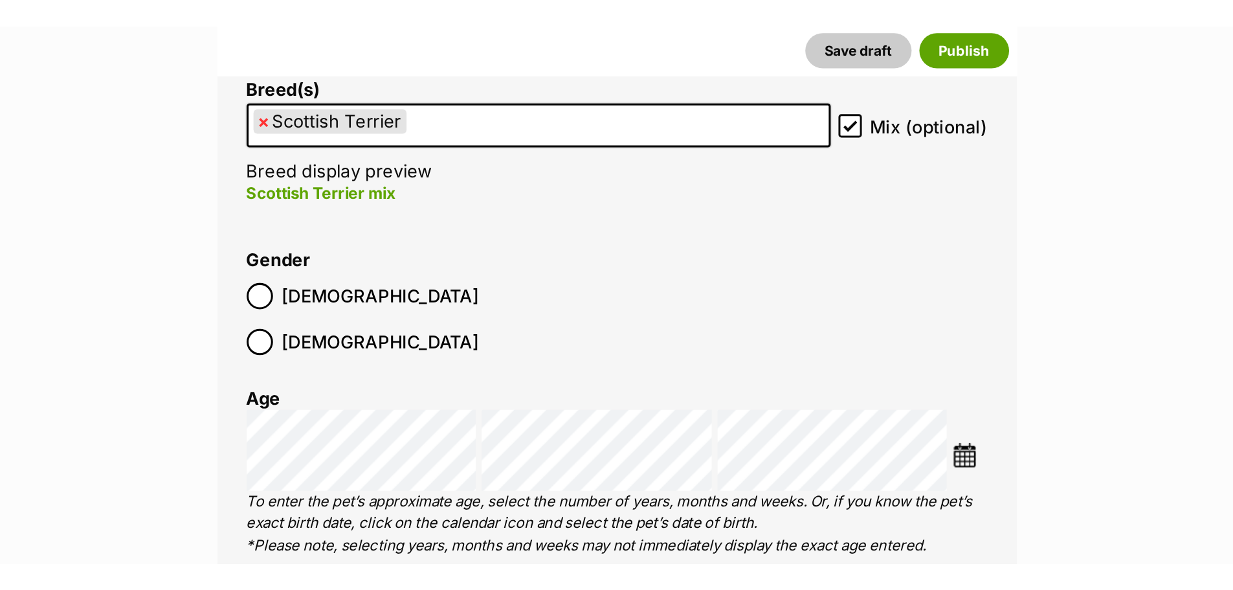
scroll to position [1609, 0]
